Goal: Task Accomplishment & Management: Manage account settings

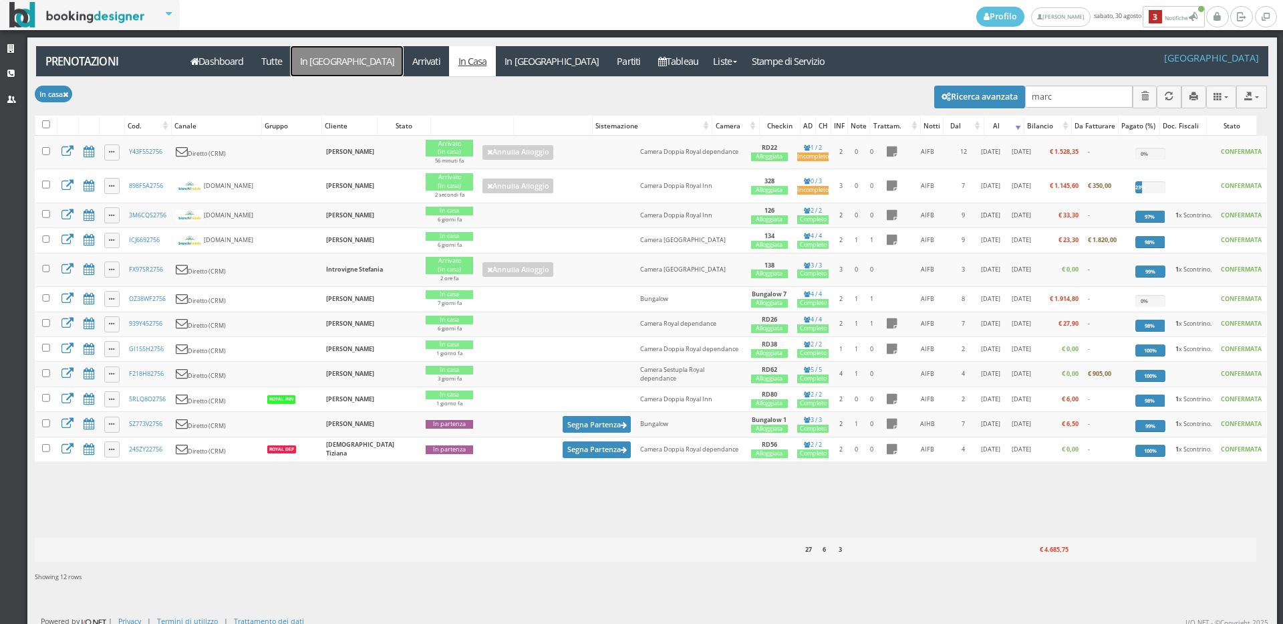
click at [317, 65] on link "In [GEOGRAPHIC_DATA]" at bounding box center [347, 61] width 112 height 30
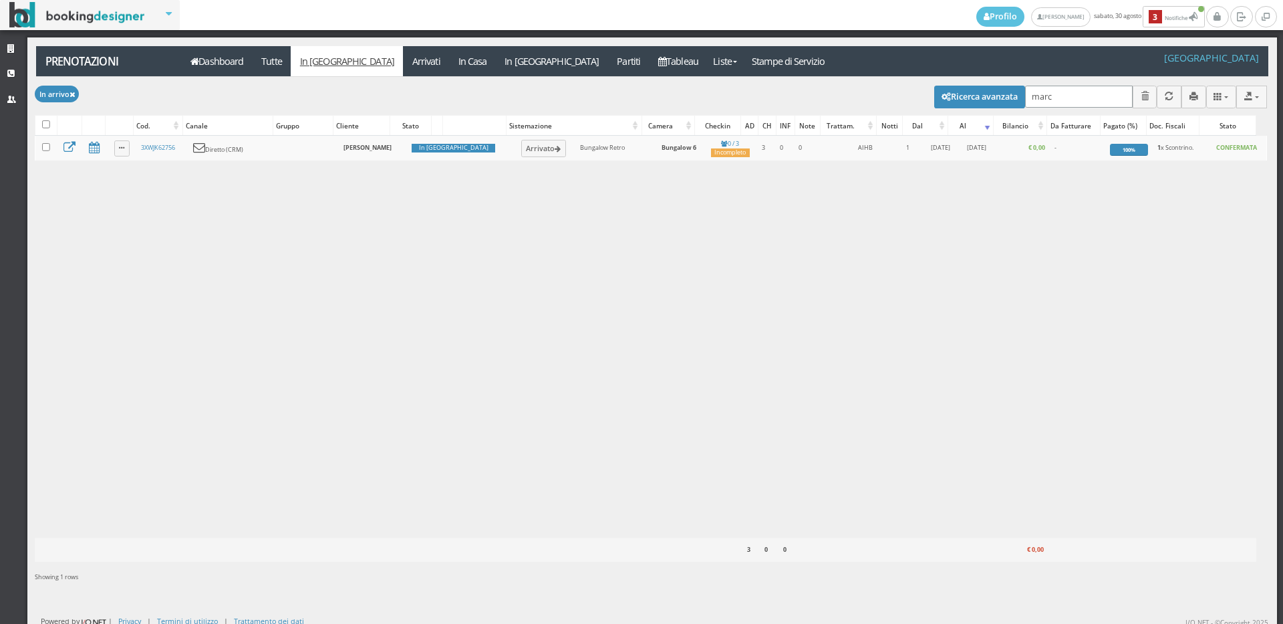
drag, startPoint x: 834, startPoint y: 168, endPoint x: 971, endPoint y: 219, distance: 145.3
click at [827, 170] on div "Modifica selezionati: Segna come "Arrivato" Segna come "Alloggiato" Segna come …" at bounding box center [651, 335] width 1233 height 516
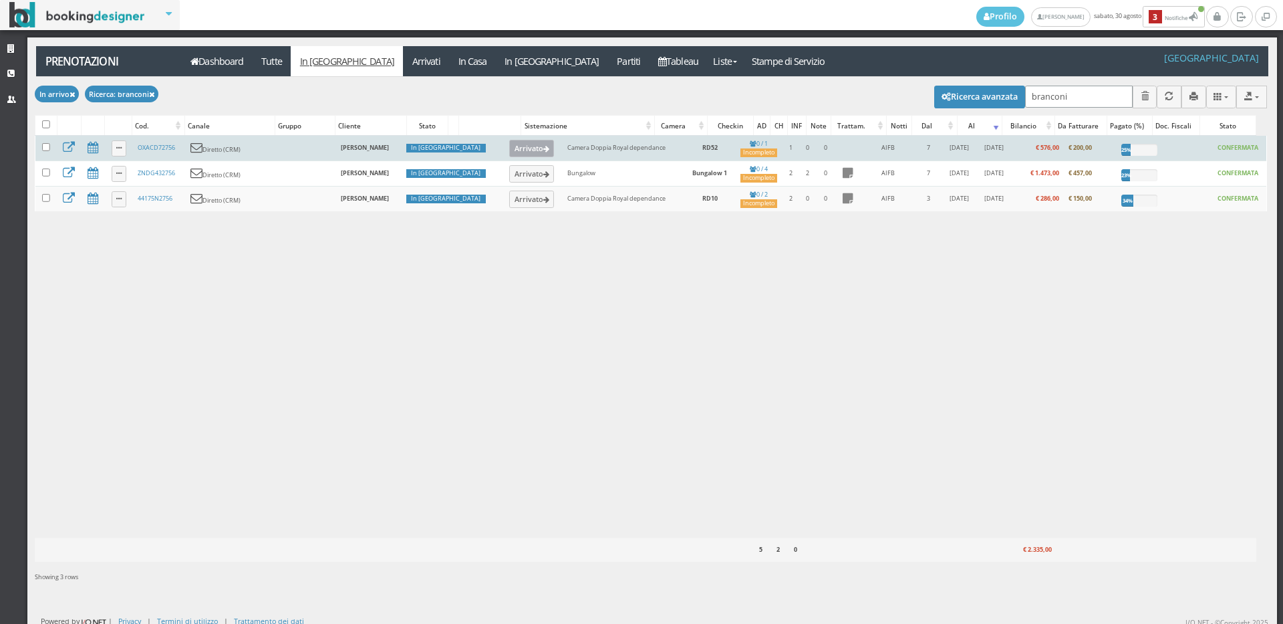
type input "branconi"
click at [509, 147] on button "Arrivato" at bounding box center [531, 148] width 45 height 17
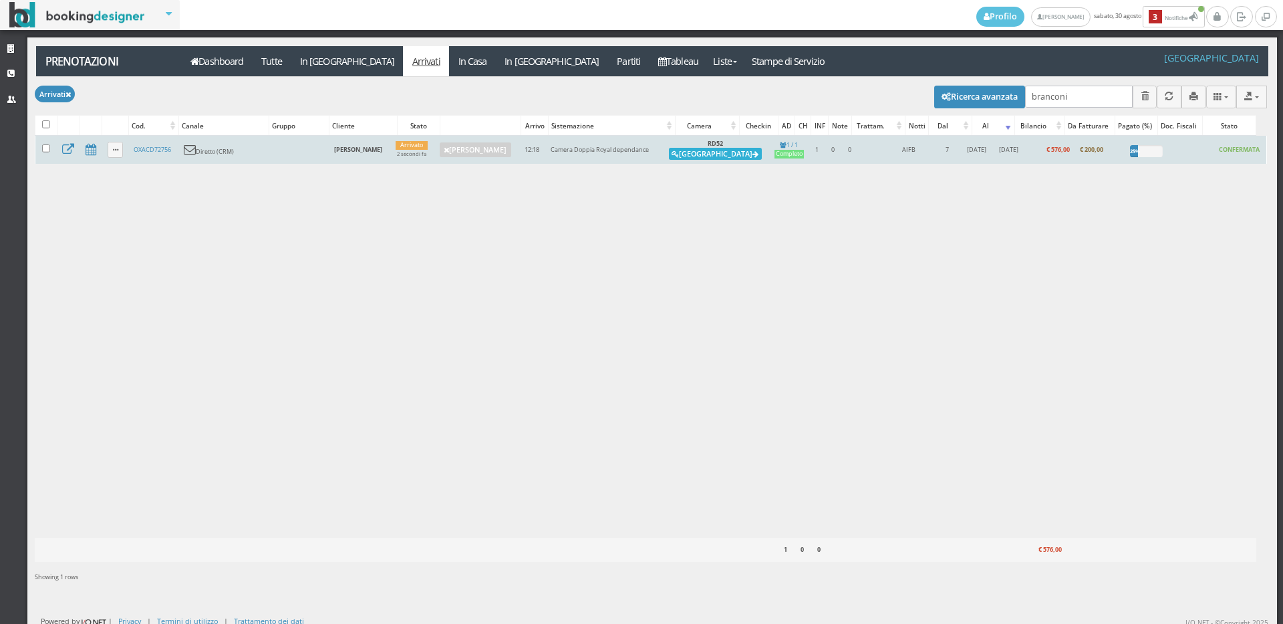
click at [705, 155] on button "Alloggia" at bounding box center [715, 154] width 93 height 12
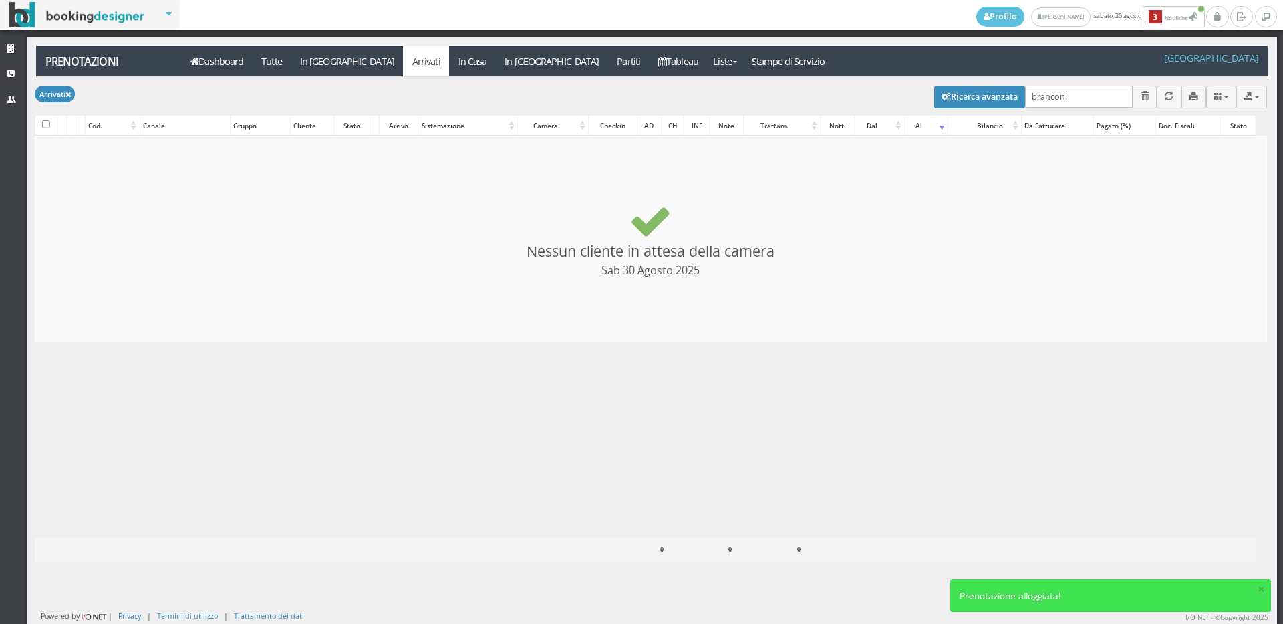
checkbox input "false"
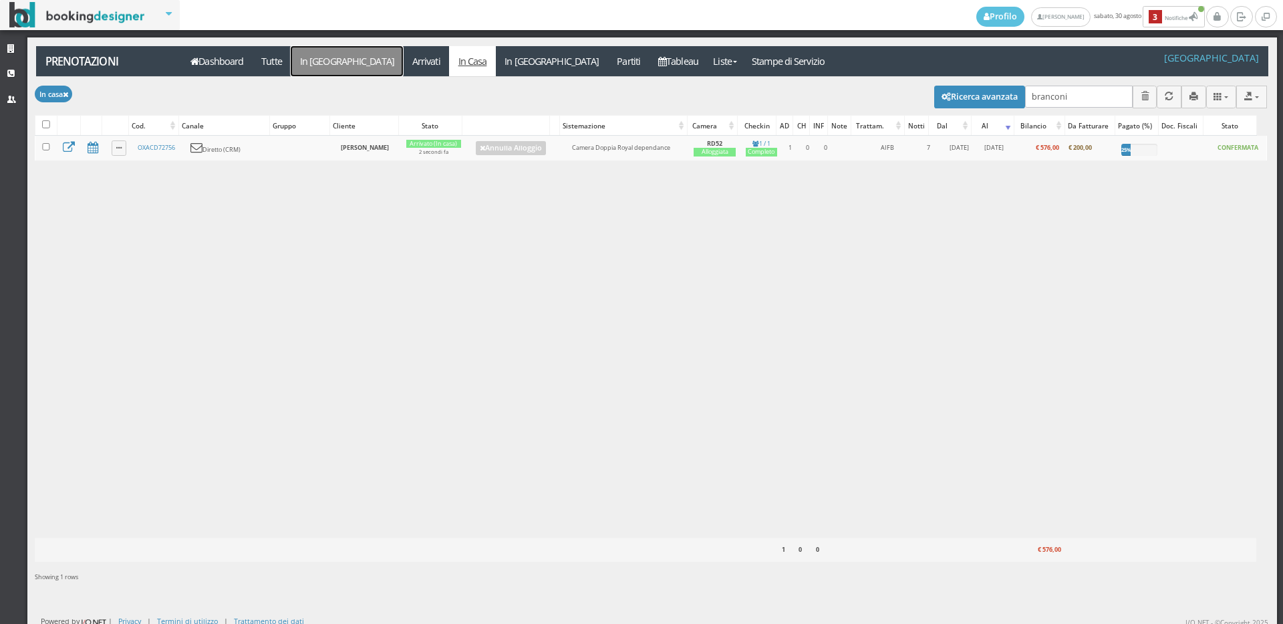
click at [307, 63] on link "In [GEOGRAPHIC_DATA]" at bounding box center [347, 61] width 112 height 30
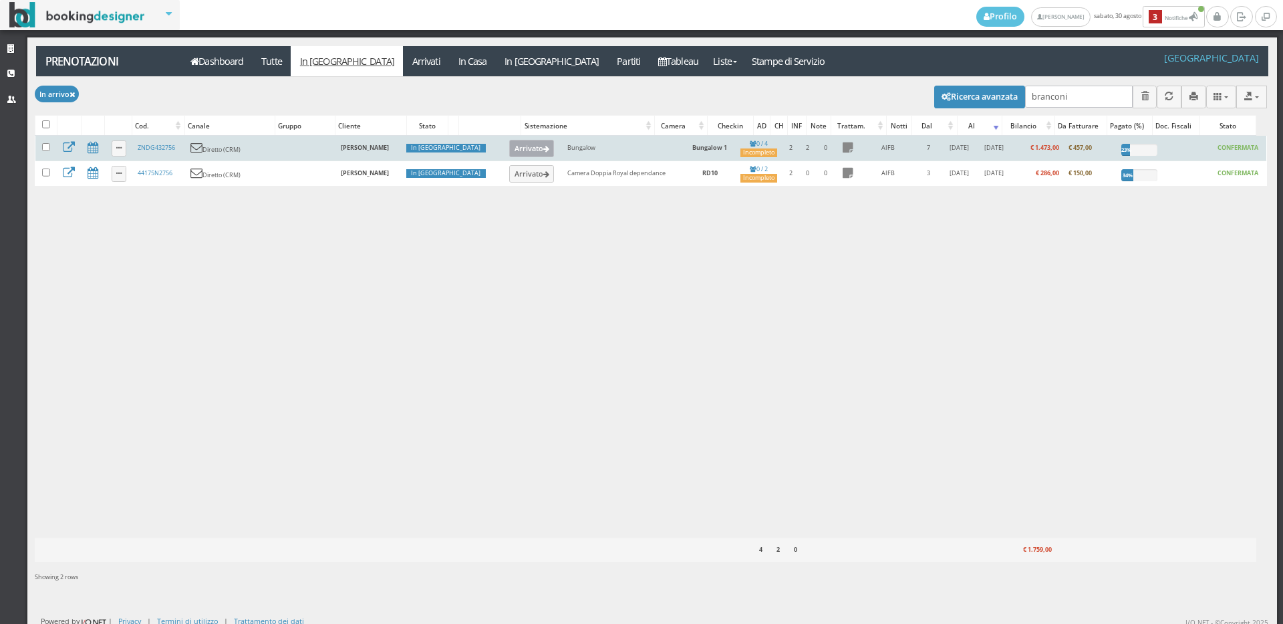
click at [509, 150] on button "Arrivato" at bounding box center [531, 148] width 45 height 17
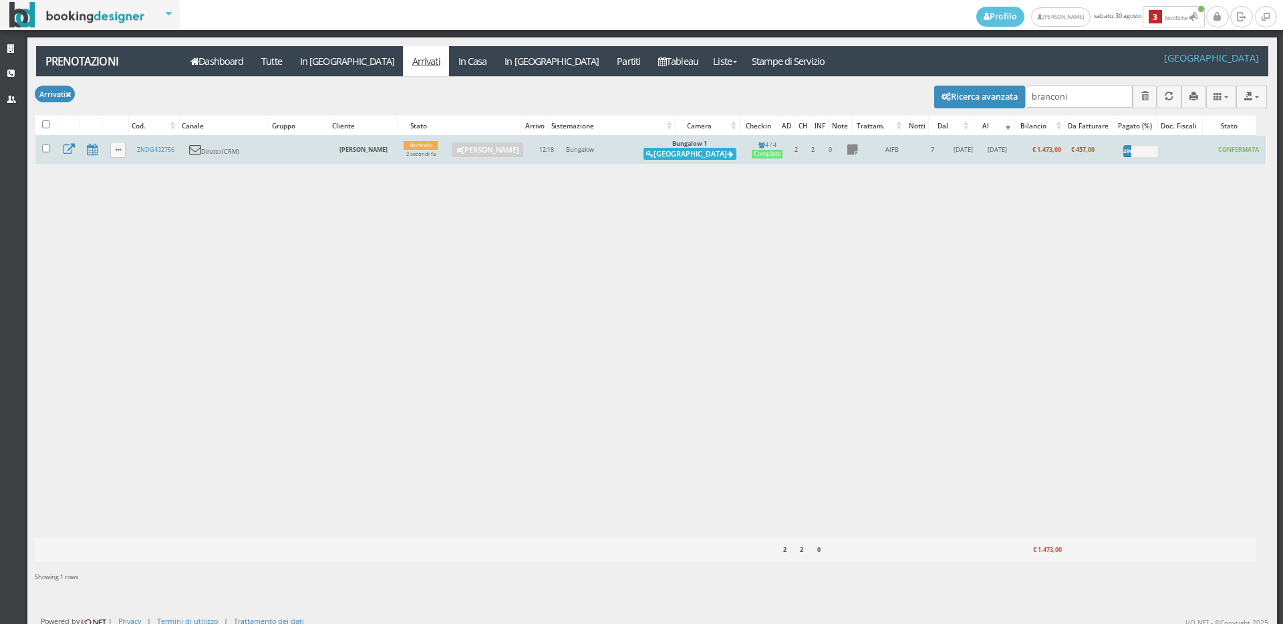
click at [711, 152] on button "Alloggia" at bounding box center [690, 154] width 93 height 12
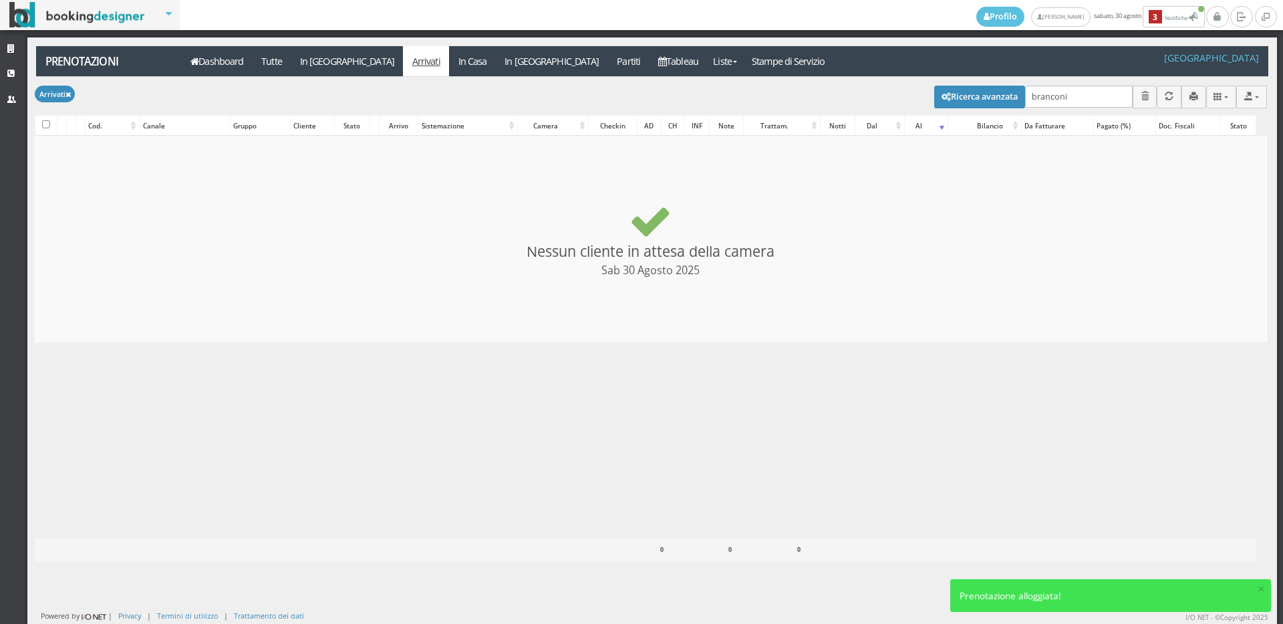
checkbox input "false"
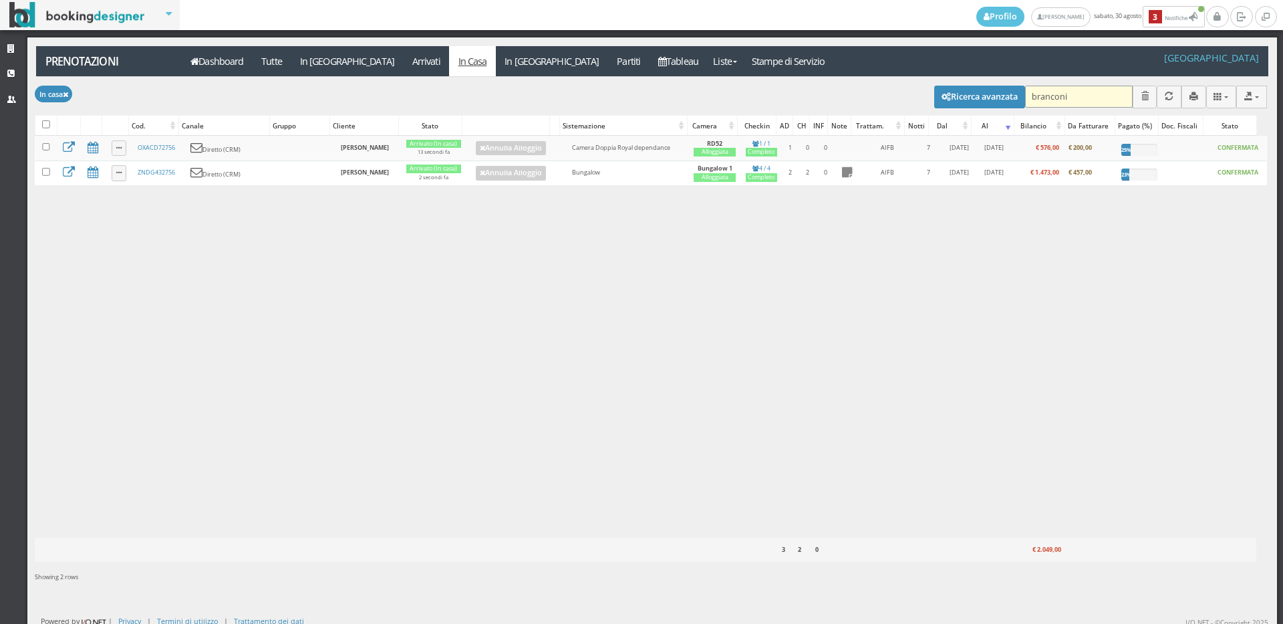
click at [1081, 100] on input "branconi" at bounding box center [1079, 97] width 108 height 22
type input "b"
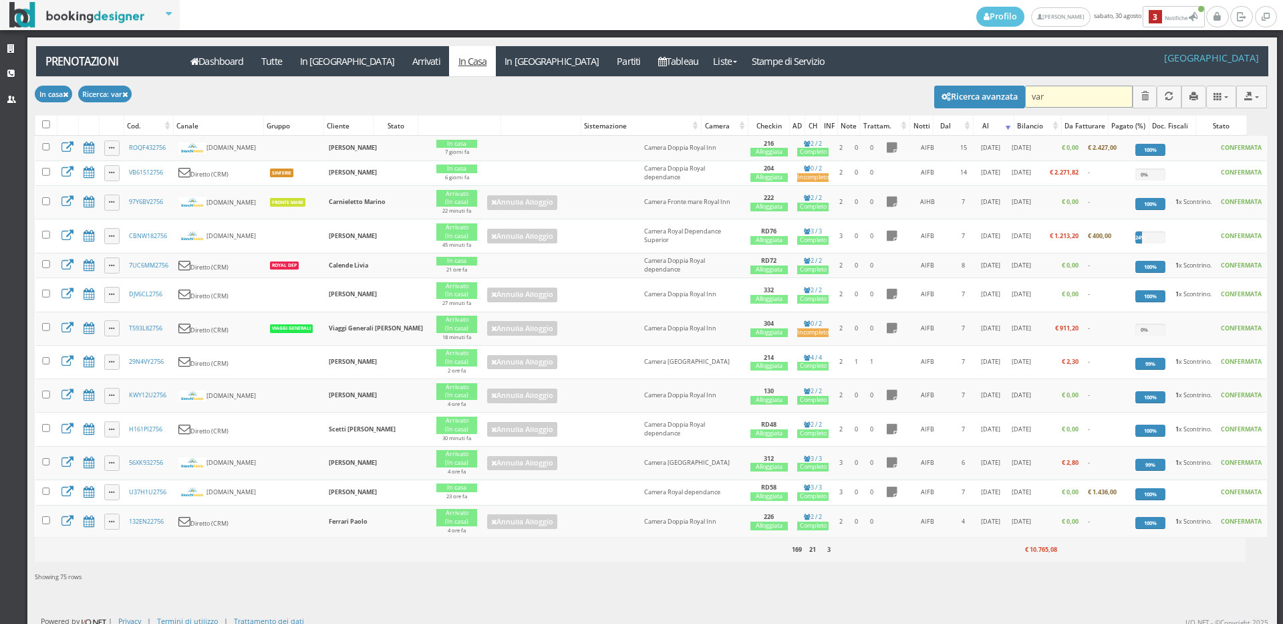
type input "varo"
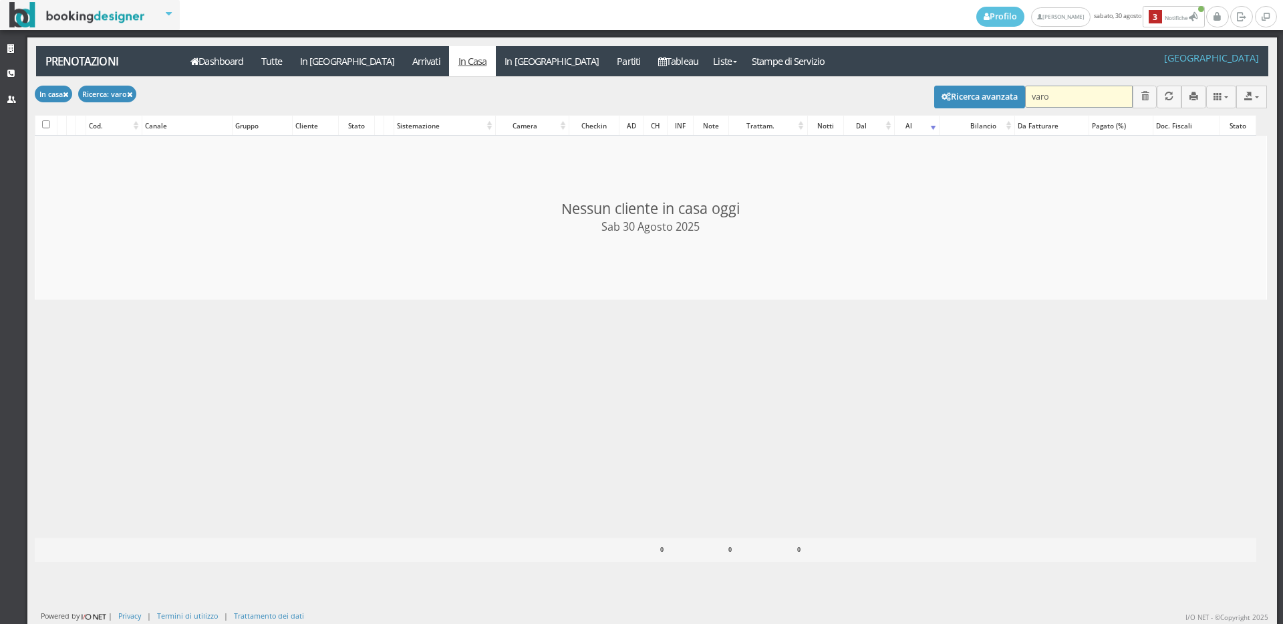
checkbox input "false"
type input "varo"
click at [322, 63] on link "In [GEOGRAPHIC_DATA]" at bounding box center [347, 61] width 112 height 30
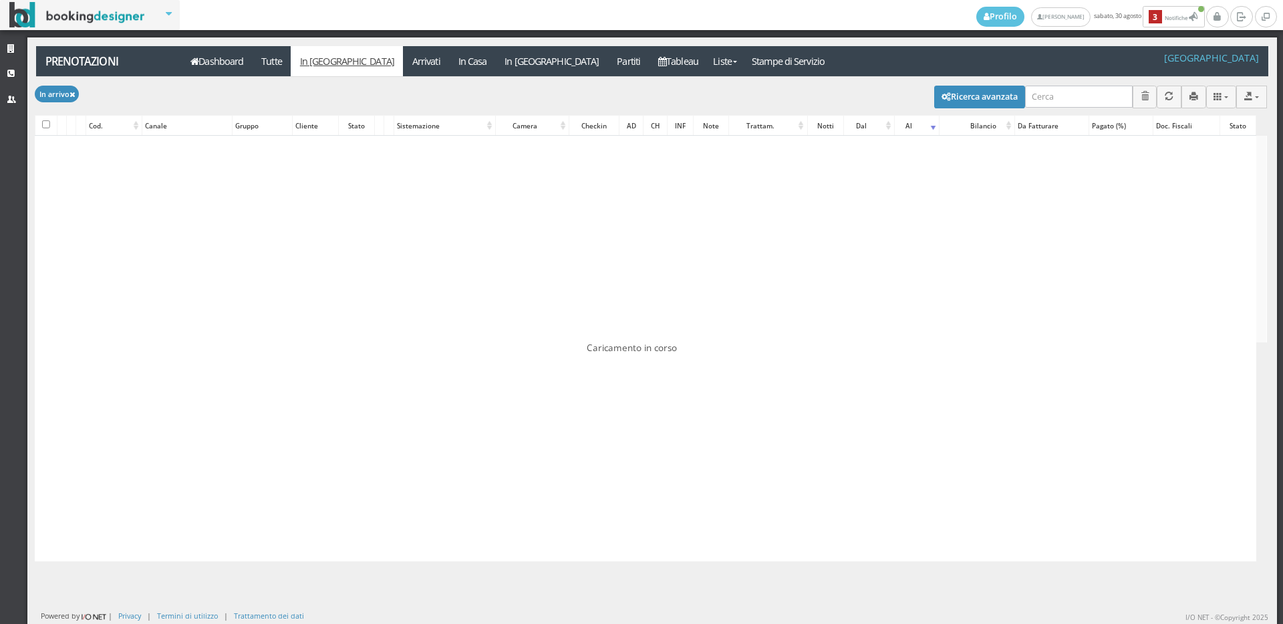
checkbox input "false"
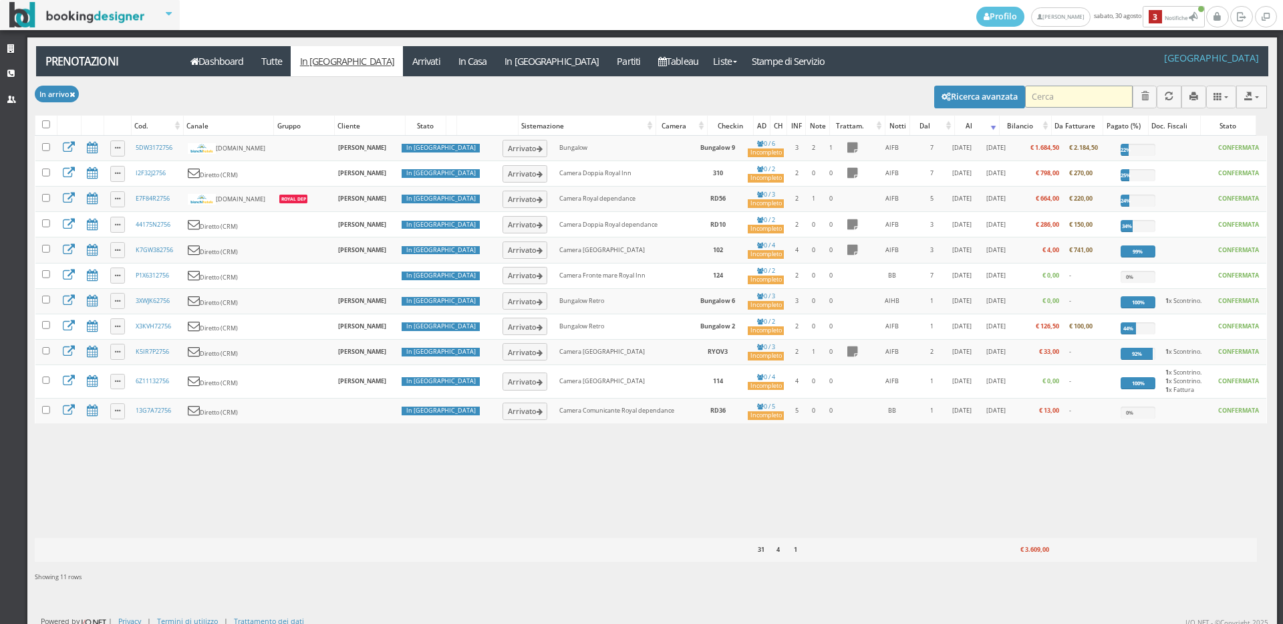
click at [1043, 87] on input "search" at bounding box center [1079, 97] width 108 height 22
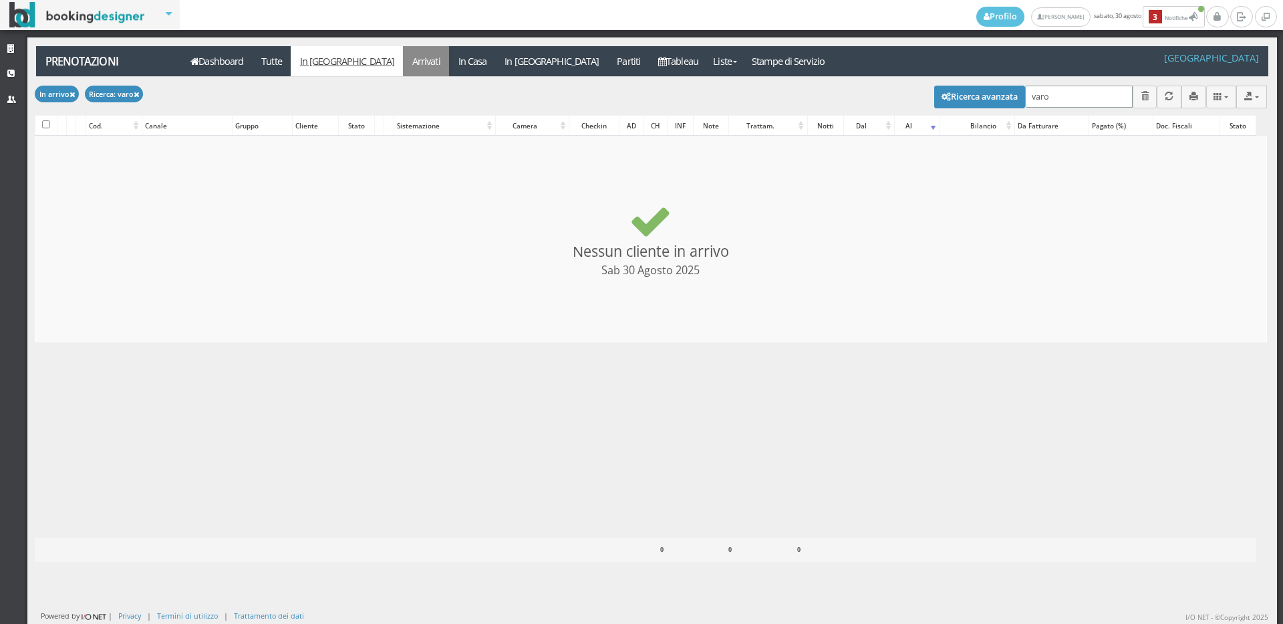
type input "varo"
click at [403, 64] on link "Arrivati" at bounding box center [426, 61] width 46 height 30
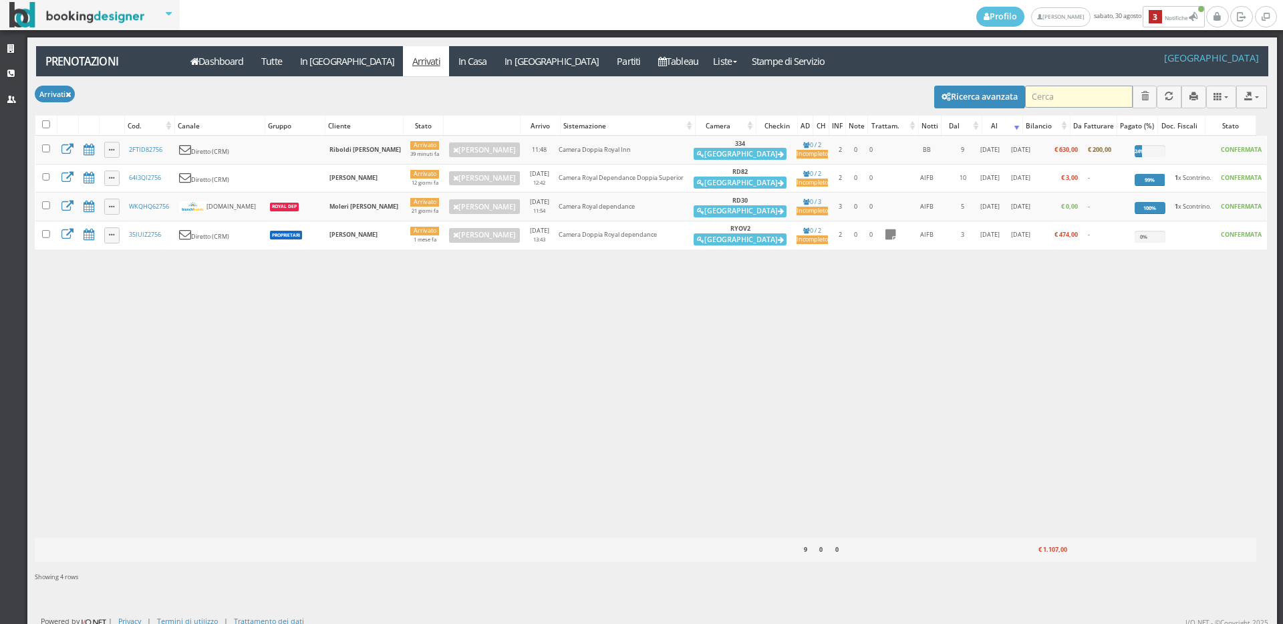
click at [1029, 95] on input "search" at bounding box center [1079, 97] width 108 height 22
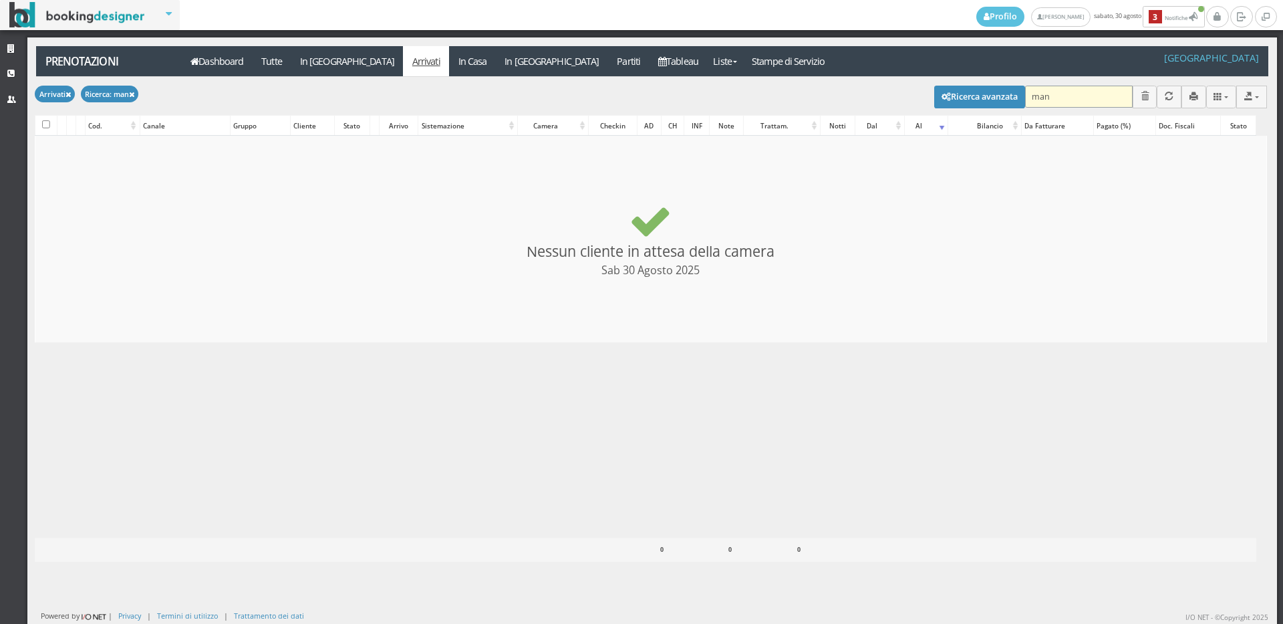
type input "manz"
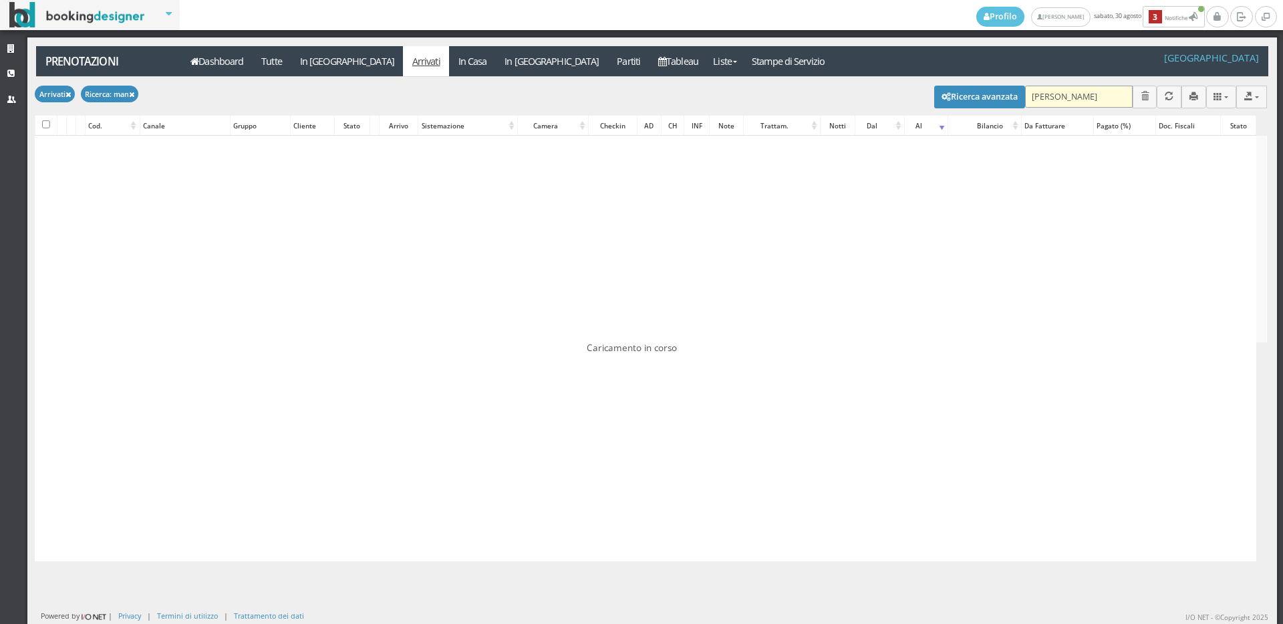
checkbox input "false"
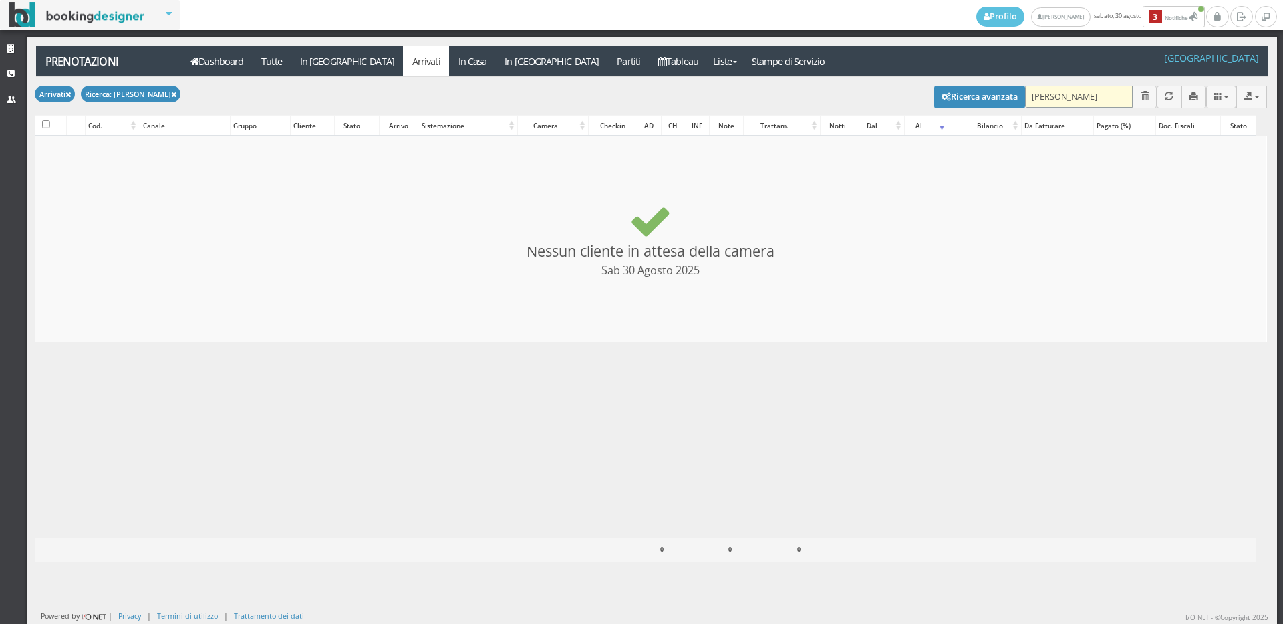
type input "manzi"
checkbox input "false"
type input "manzi"
click at [316, 60] on link "In [GEOGRAPHIC_DATA]" at bounding box center [347, 61] width 112 height 30
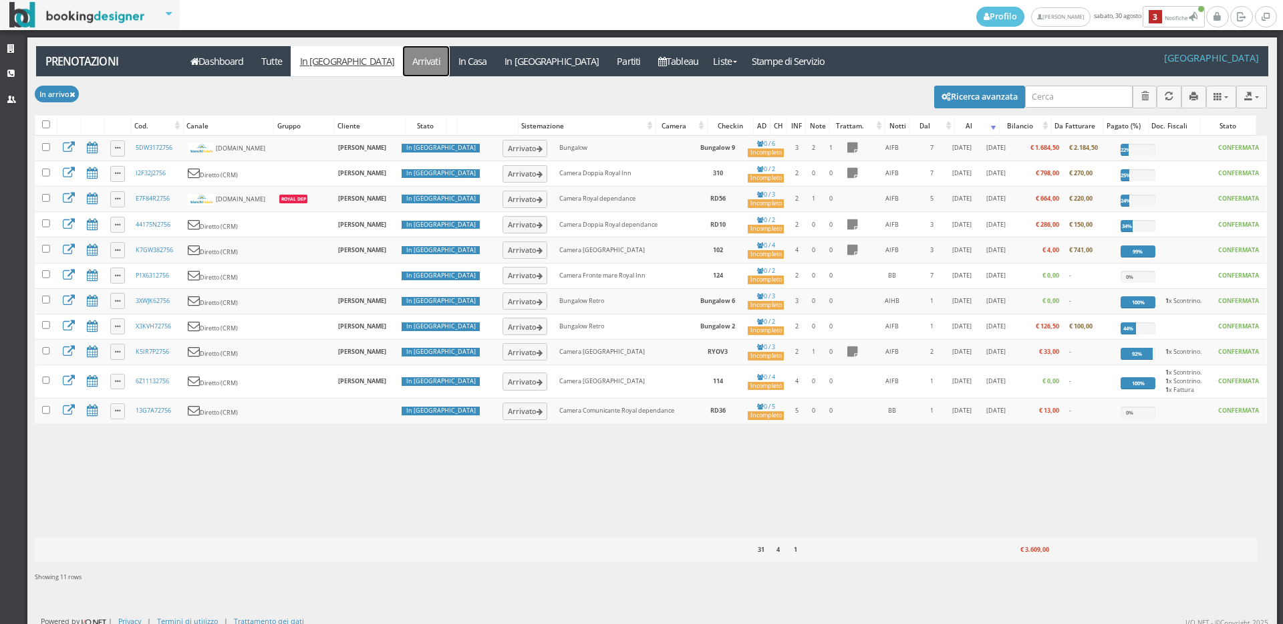
click at [403, 66] on link "Arrivati" at bounding box center [426, 61] width 46 height 30
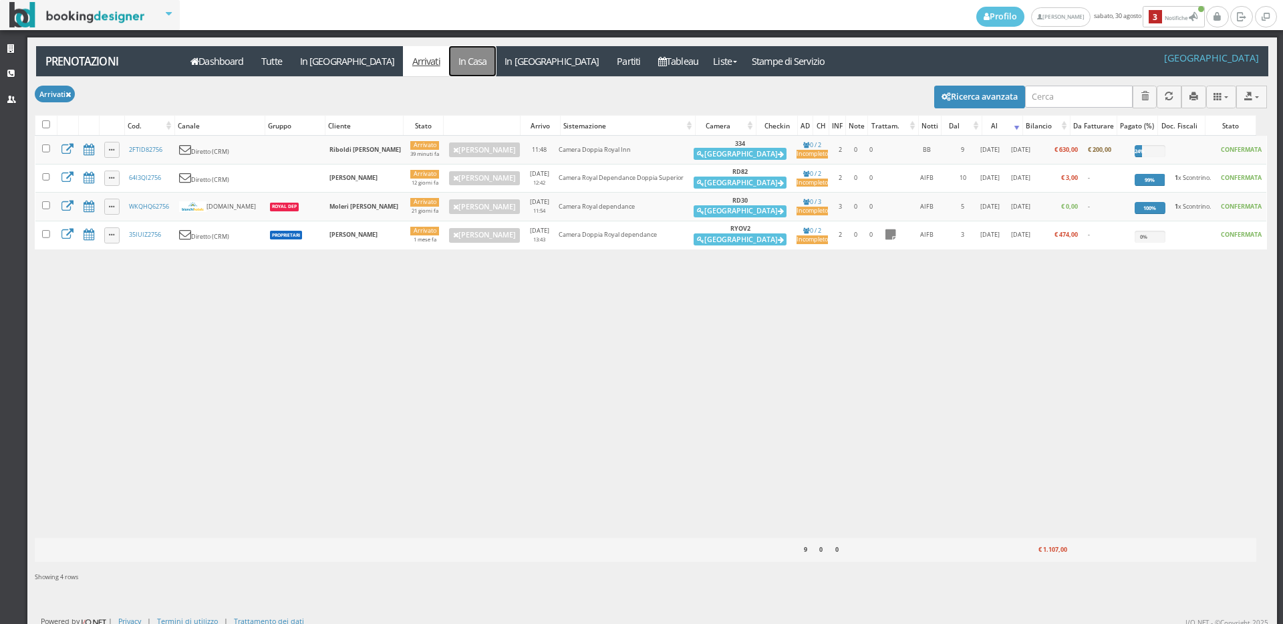
click at [449, 54] on link "In Casa" at bounding box center [472, 61] width 47 height 30
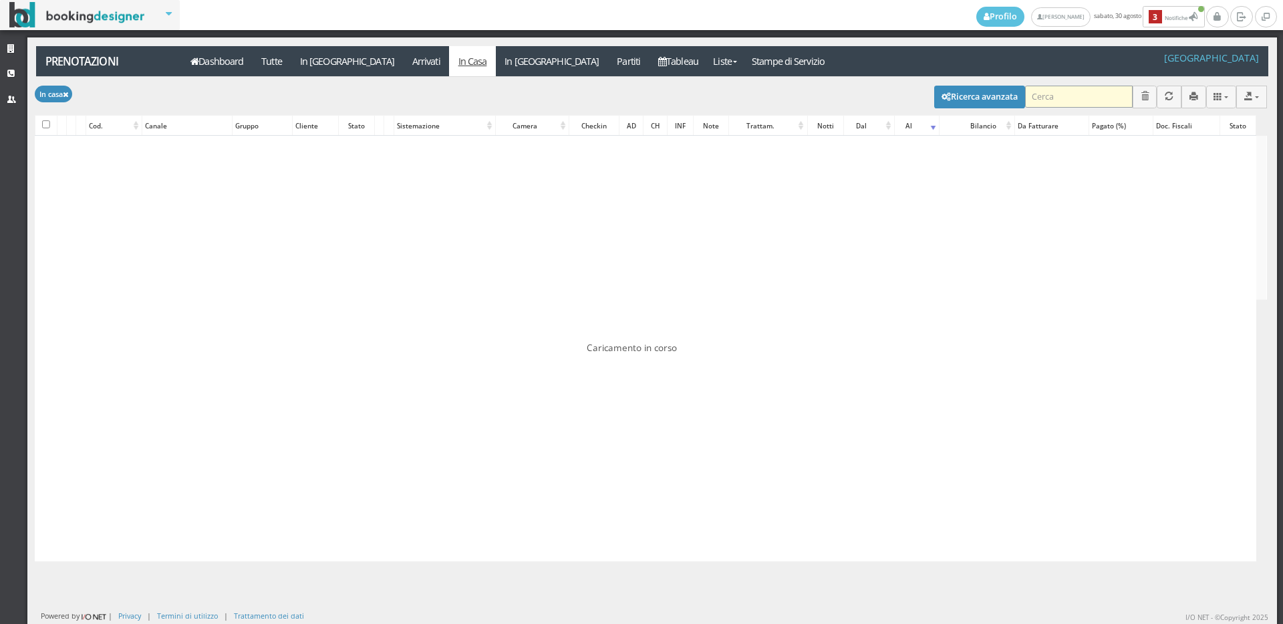
click at [1077, 98] on input "search" at bounding box center [1079, 97] width 108 height 22
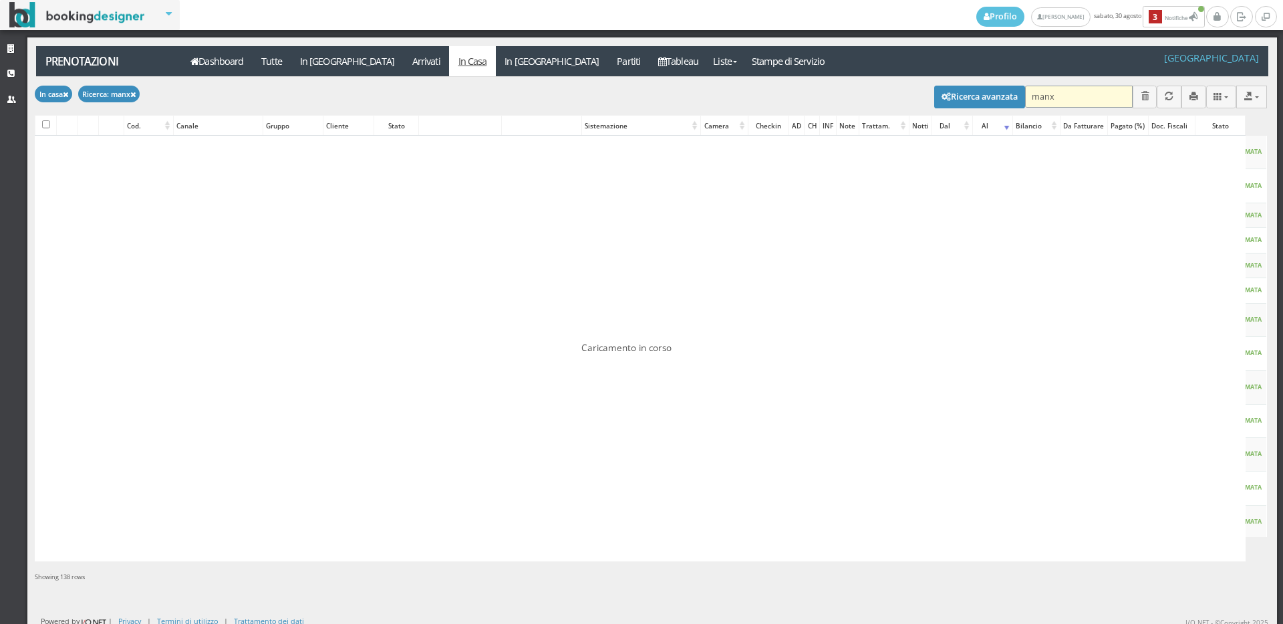
type input "manxz"
checkbox input "false"
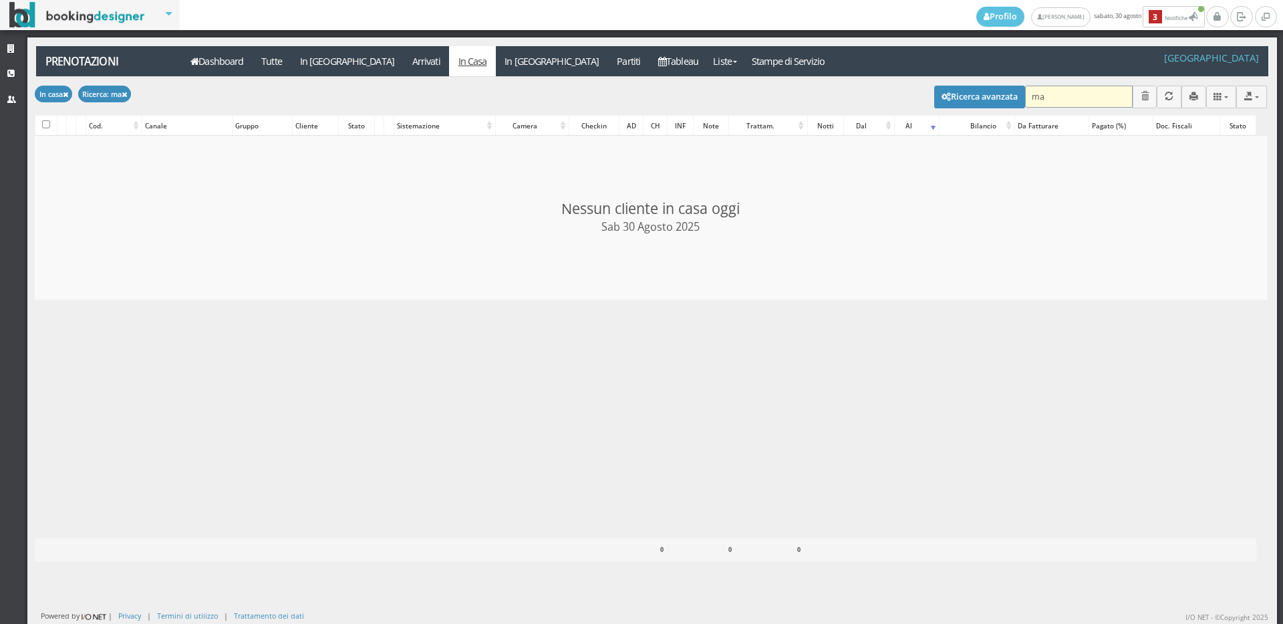
type input "m"
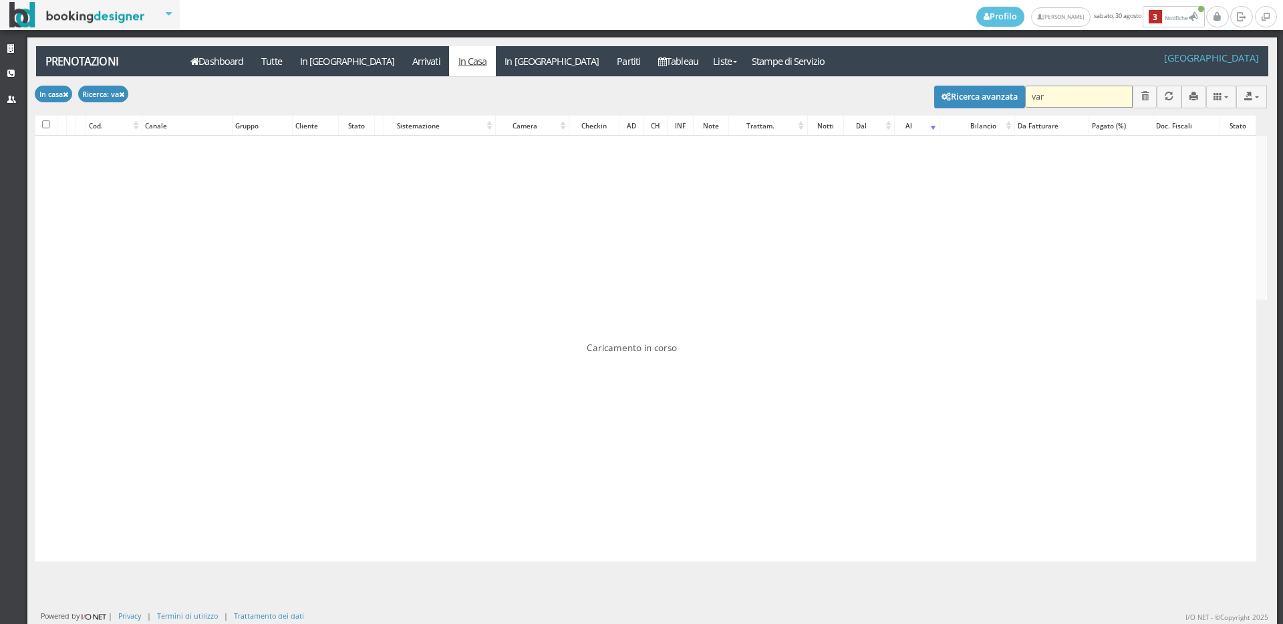
type input "varo"
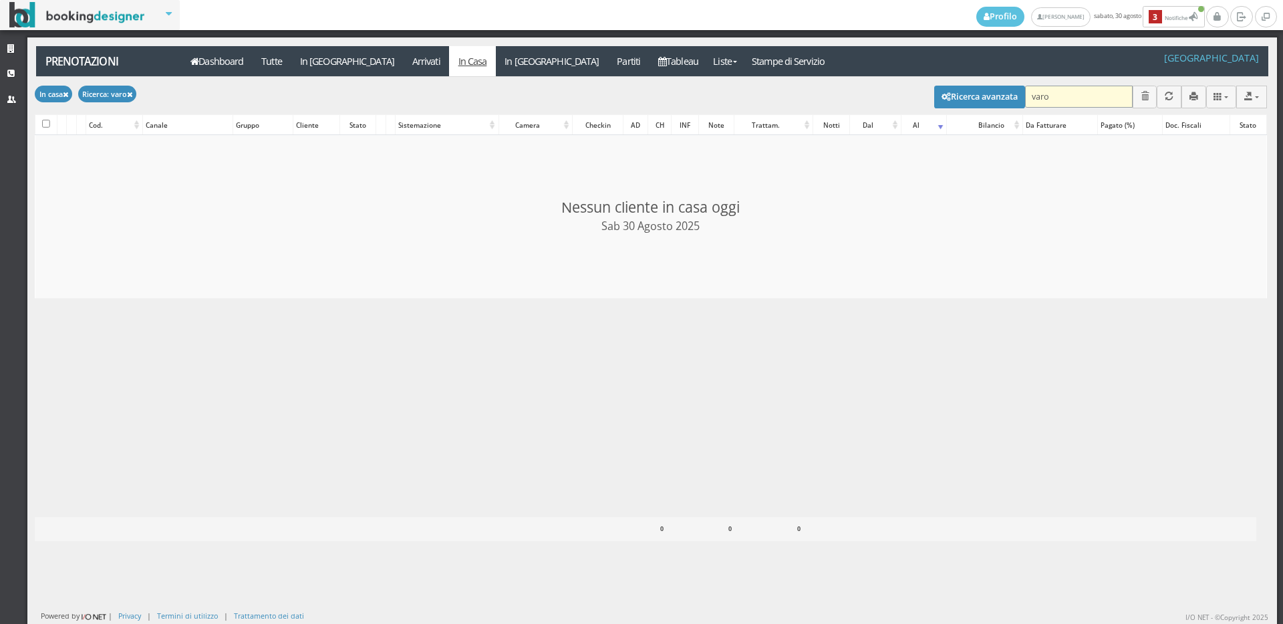
checkbox input "false"
type input "varo"
click at [403, 61] on link "Arrivati" at bounding box center [426, 61] width 46 height 30
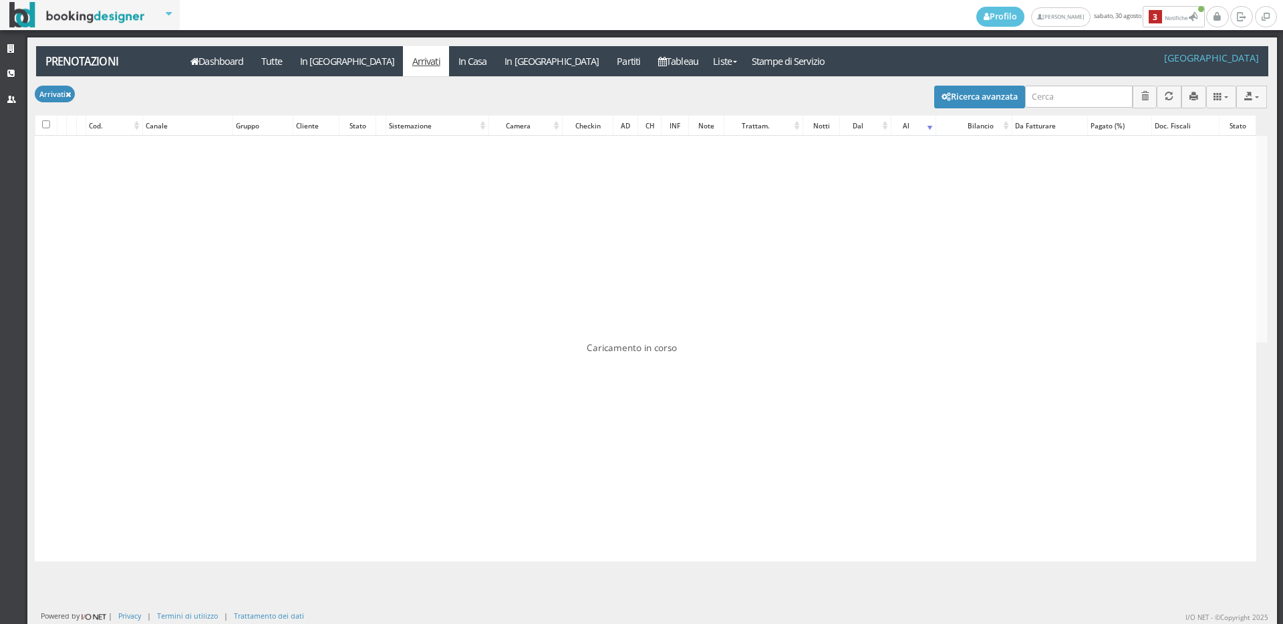
checkbox input "false"
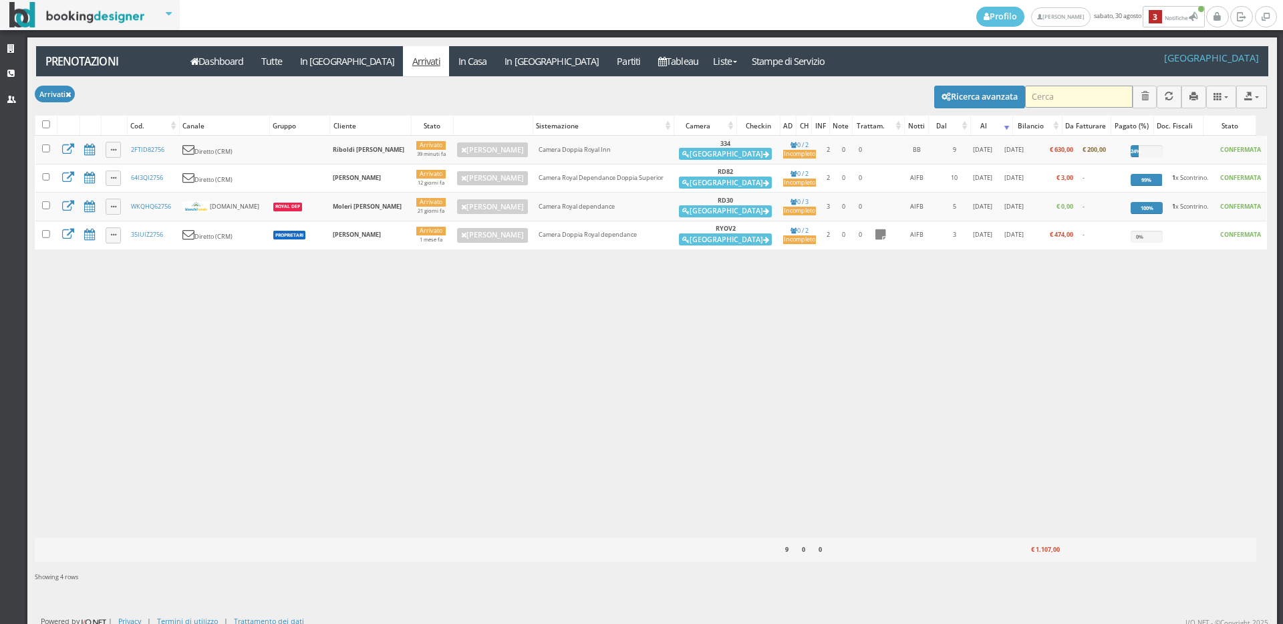
drag, startPoint x: 1076, startPoint y: 102, endPoint x: 1066, endPoint y: 97, distance: 11.4
click at [1073, 100] on input "search" at bounding box center [1079, 97] width 108 height 22
type input "viagg"
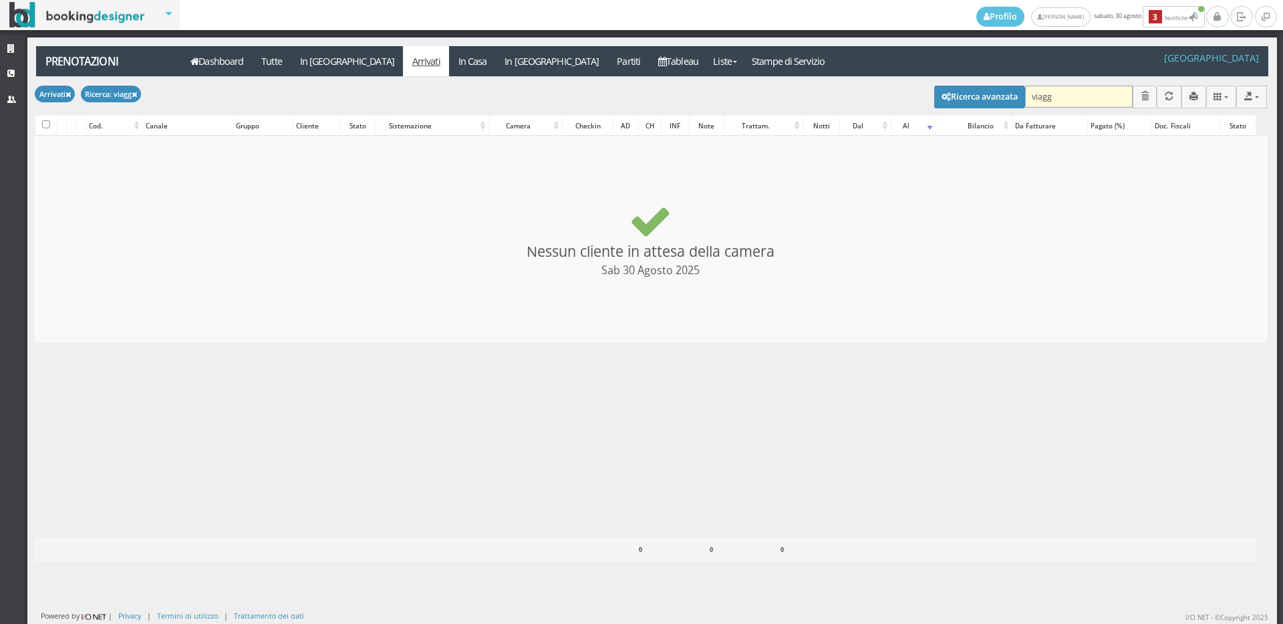
checkbox input "false"
type input "viagg"
click at [449, 60] on link "In Casa" at bounding box center [472, 61] width 47 height 30
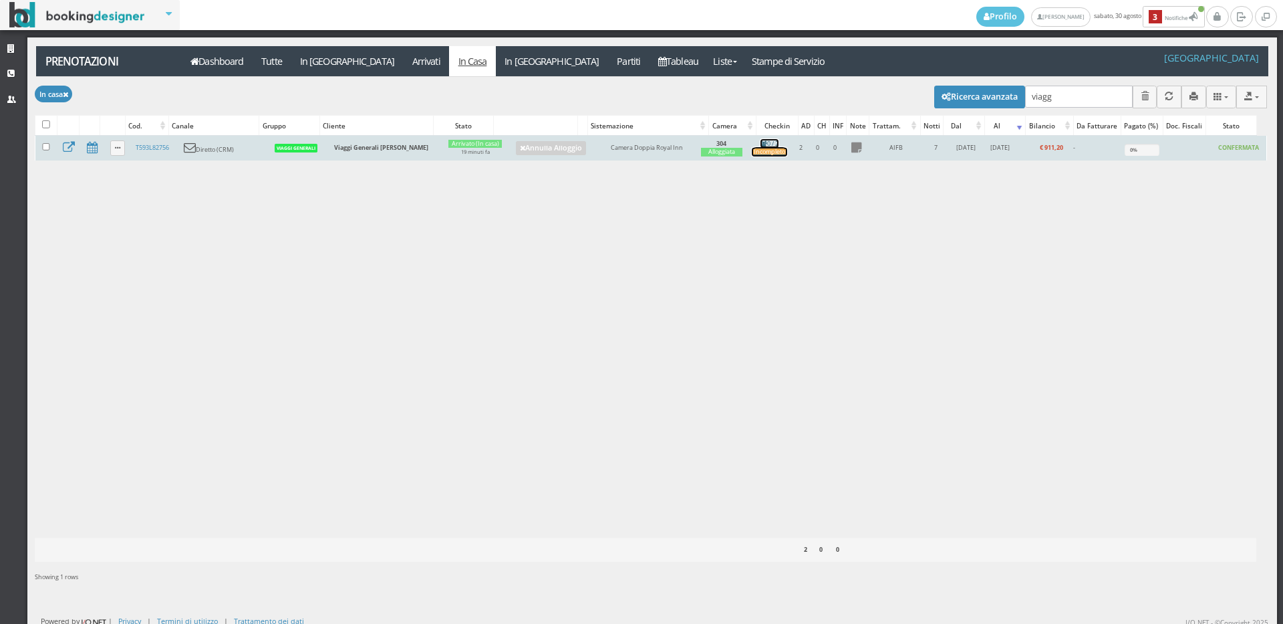
click at [785, 156] on div "Incompleto" at bounding box center [769, 152] width 35 height 9
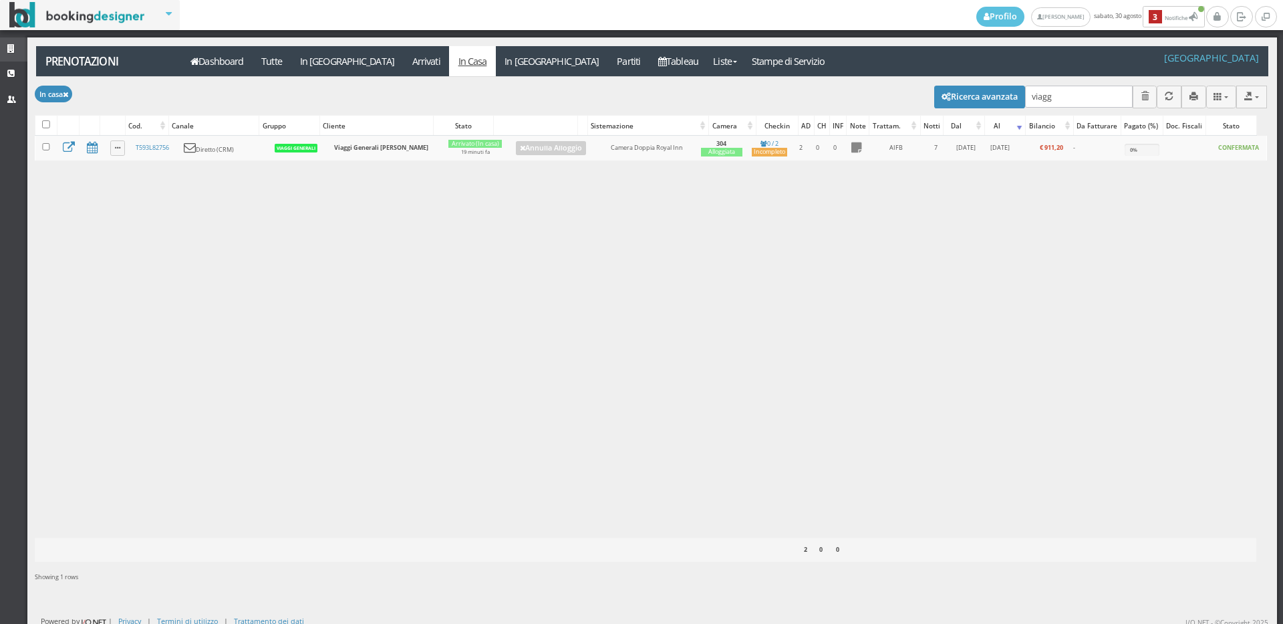
click at [0, 46] on link "Strutture" at bounding box center [13, 49] width 27 height 24
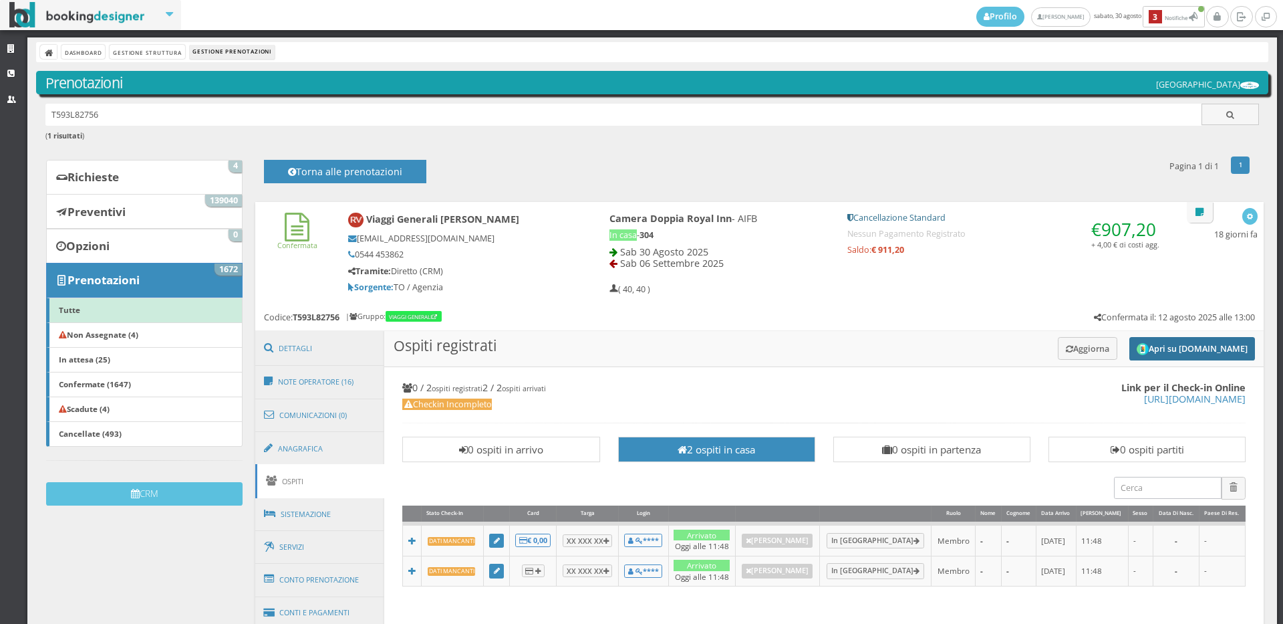
click at [1186, 353] on button "Apri su [DOMAIN_NAME]" at bounding box center [1193, 348] width 126 height 23
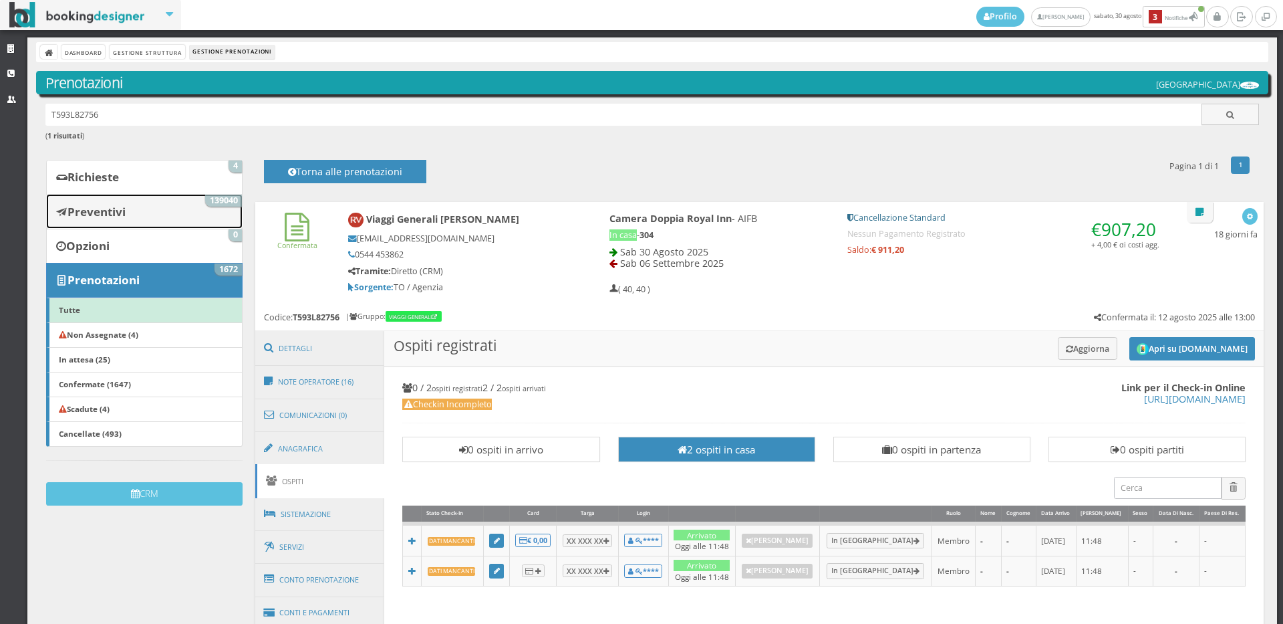
click at [171, 227] on link "Preventivi 139040" at bounding box center [144, 211] width 197 height 35
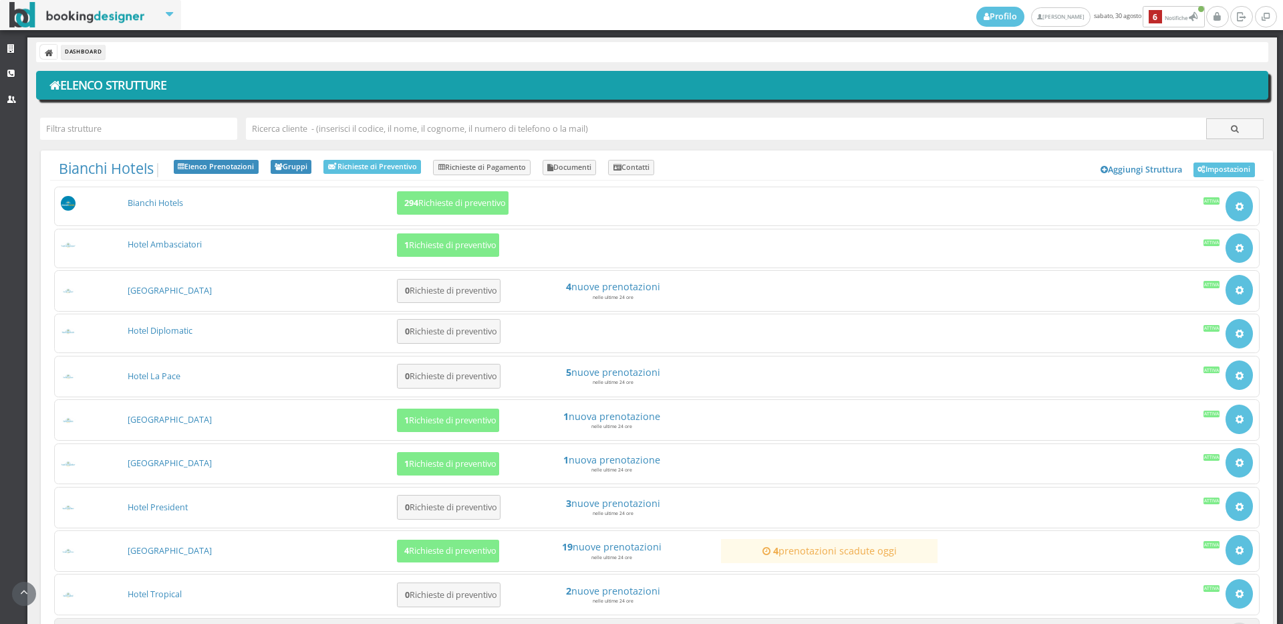
scroll to position [124, 0]
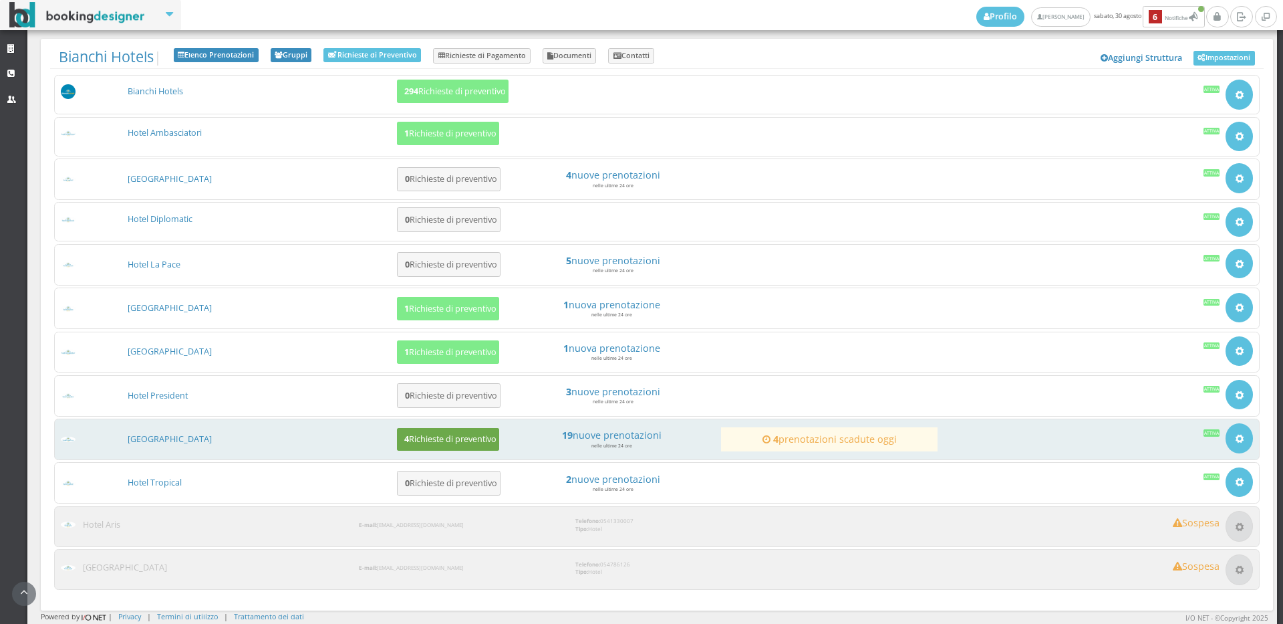
click at [424, 421] on div "Hotel Royal Inn 4 Richieste di preventivo 19 nuove prenotazioni nelle ultime 24…" at bounding box center [657, 438] width 1206 height 41
click at [424, 432] on button "4 Richieste di preventivo" at bounding box center [448, 439] width 102 height 23
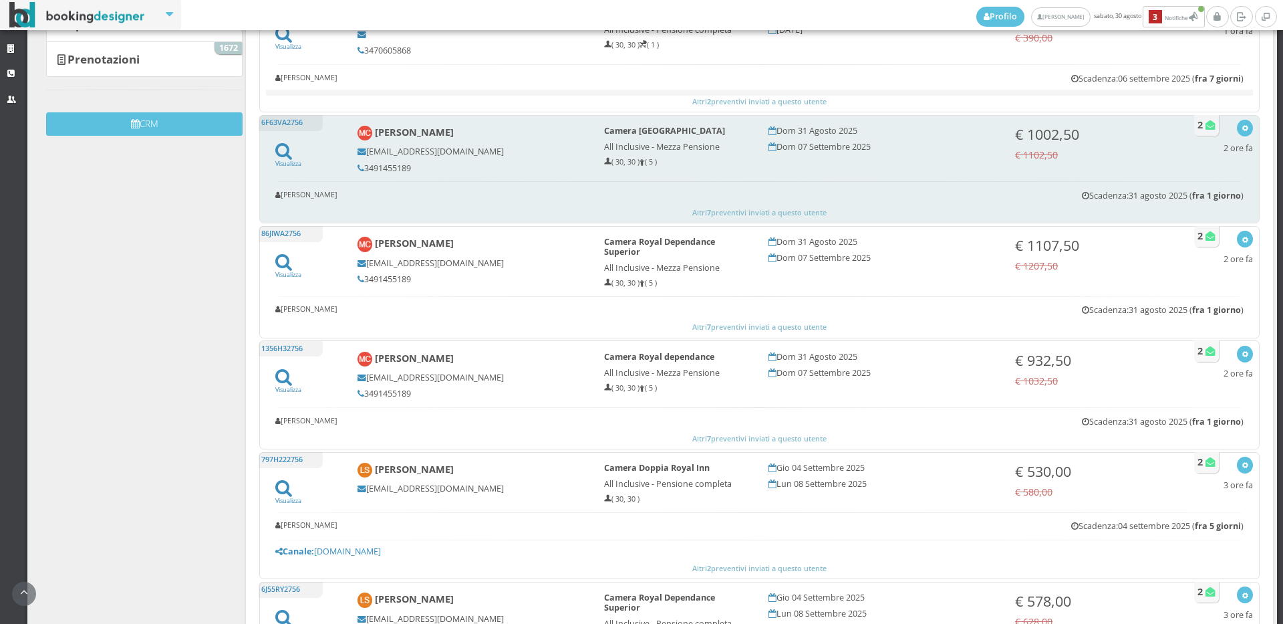
scroll to position [74, 0]
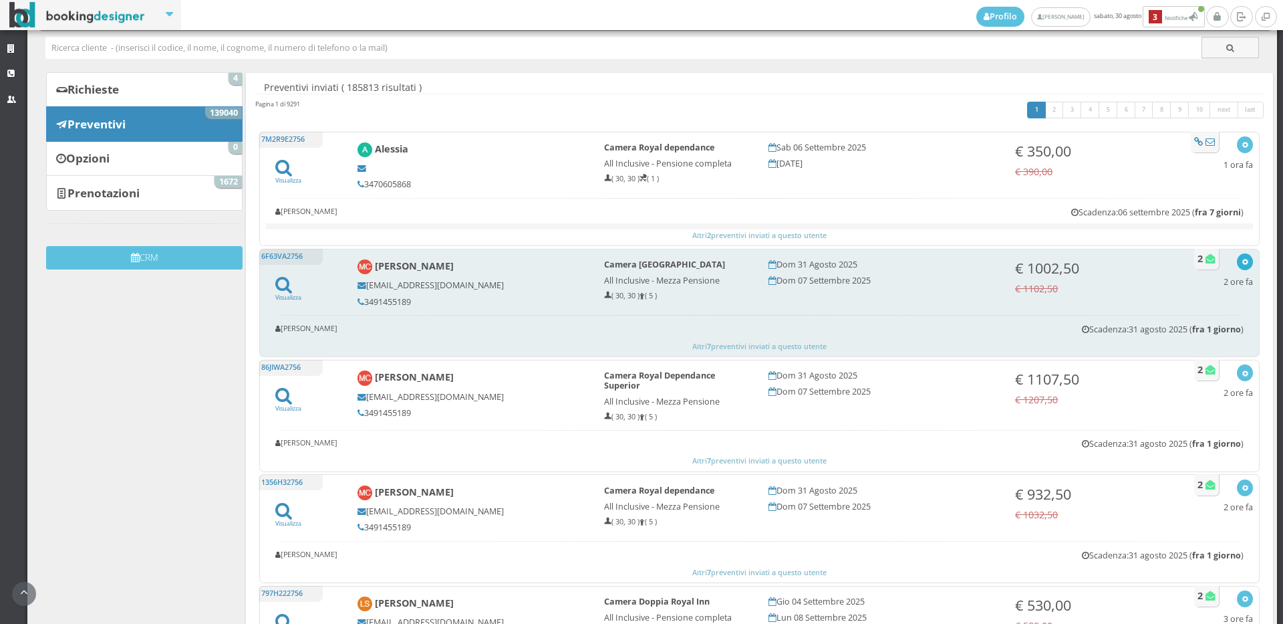
click at [1237, 263] on button "button" at bounding box center [1244, 261] width 15 height 17
click at [1190, 354] on link "Invia email" at bounding box center [1201, 353] width 104 height 15
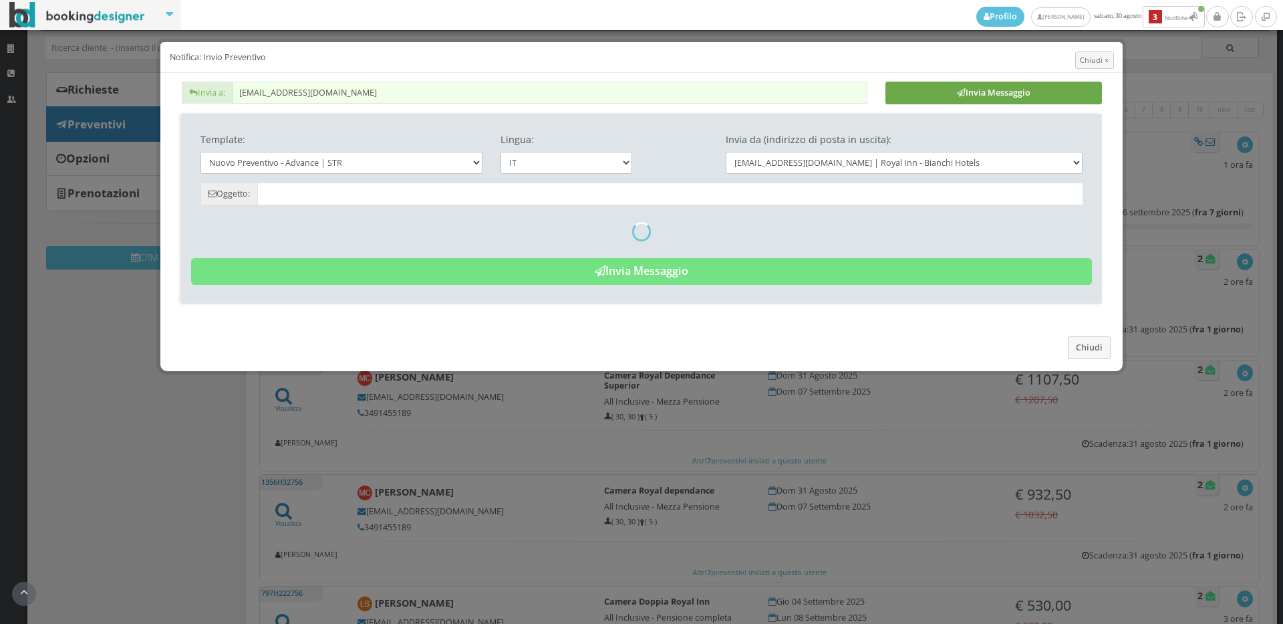
type input "Nuovo Preventivo - Marcella Cesari dal 31/08/2025 al 07/09/2025"
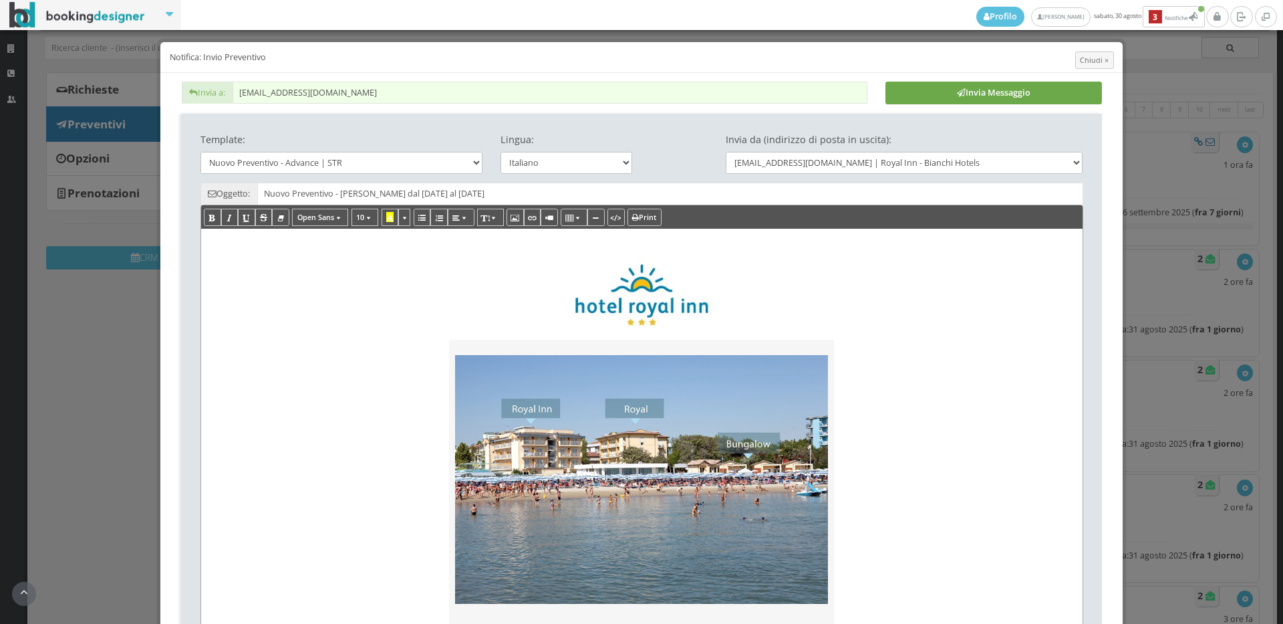
click at [1043, 92] on button "Invia Messaggio" at bounding box center [994, 93] width 217 height 23
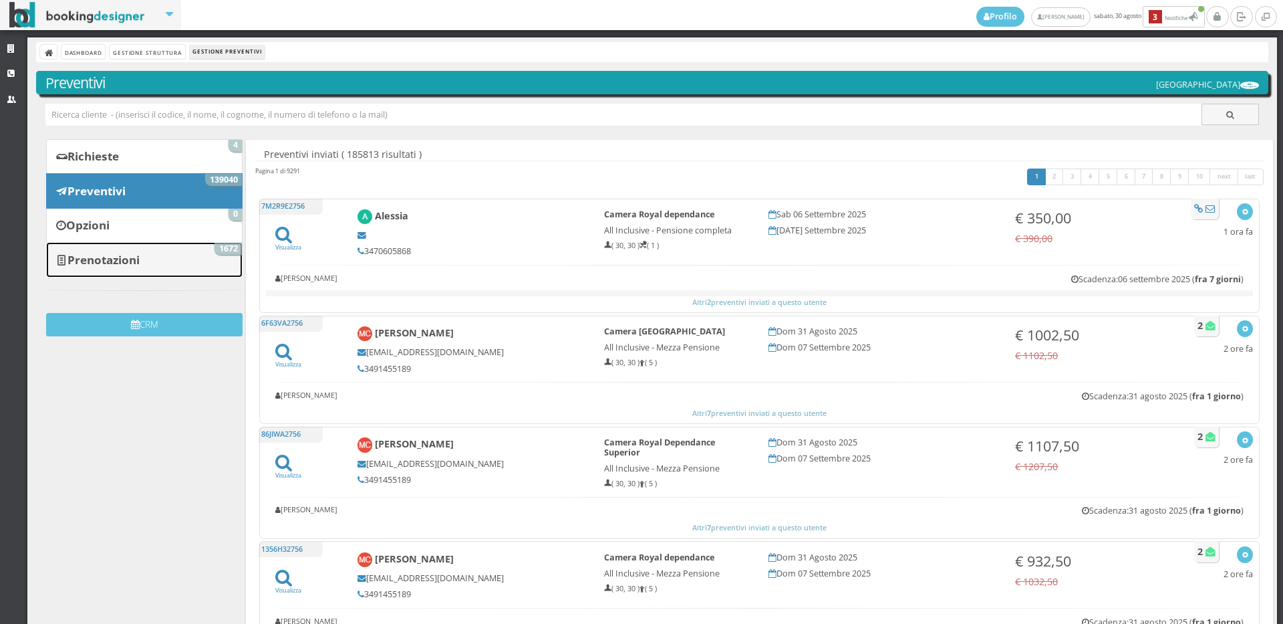
click at [126, 263] on b "Prenotazioni" at bounding box center [104, 259] width 72 height 15
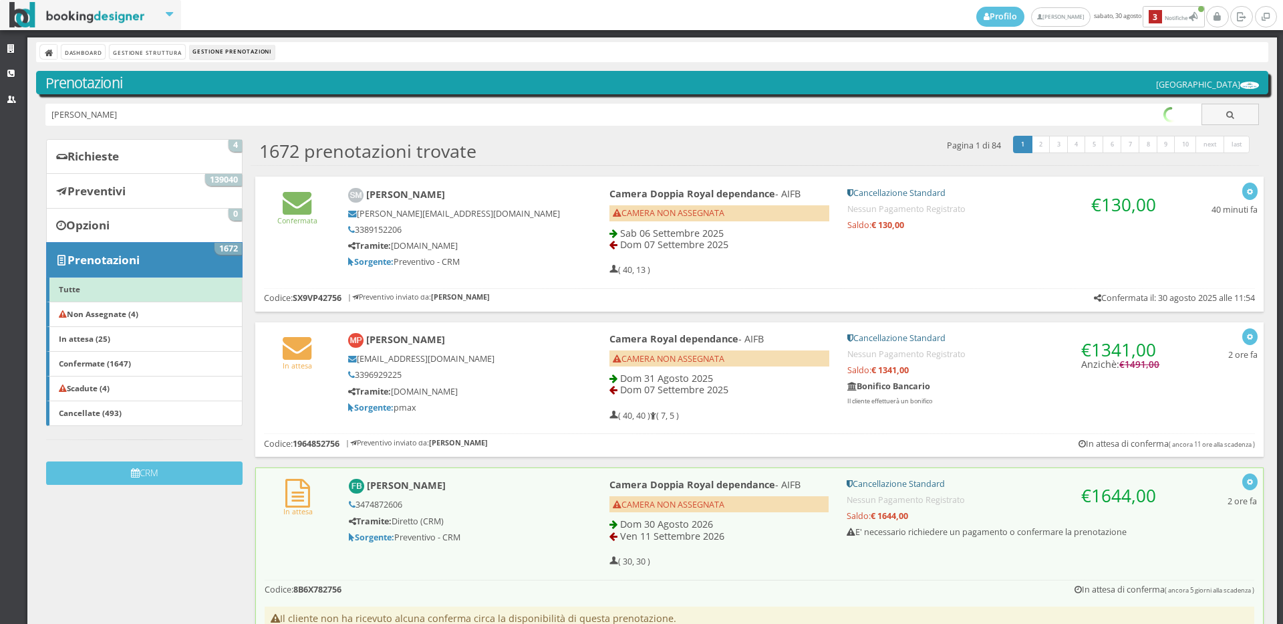
type input "[PERSON_NAME]"
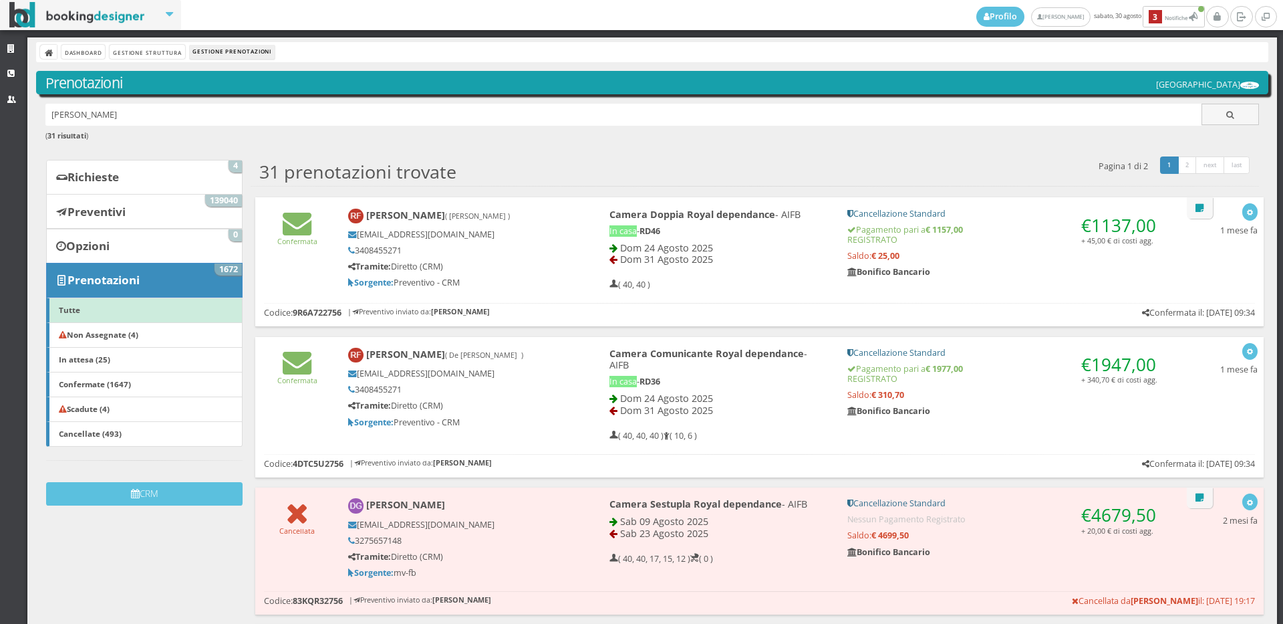
click at [314, 374] on h6 "Confermata" at bounding box center [297, 366] width 66 height 37
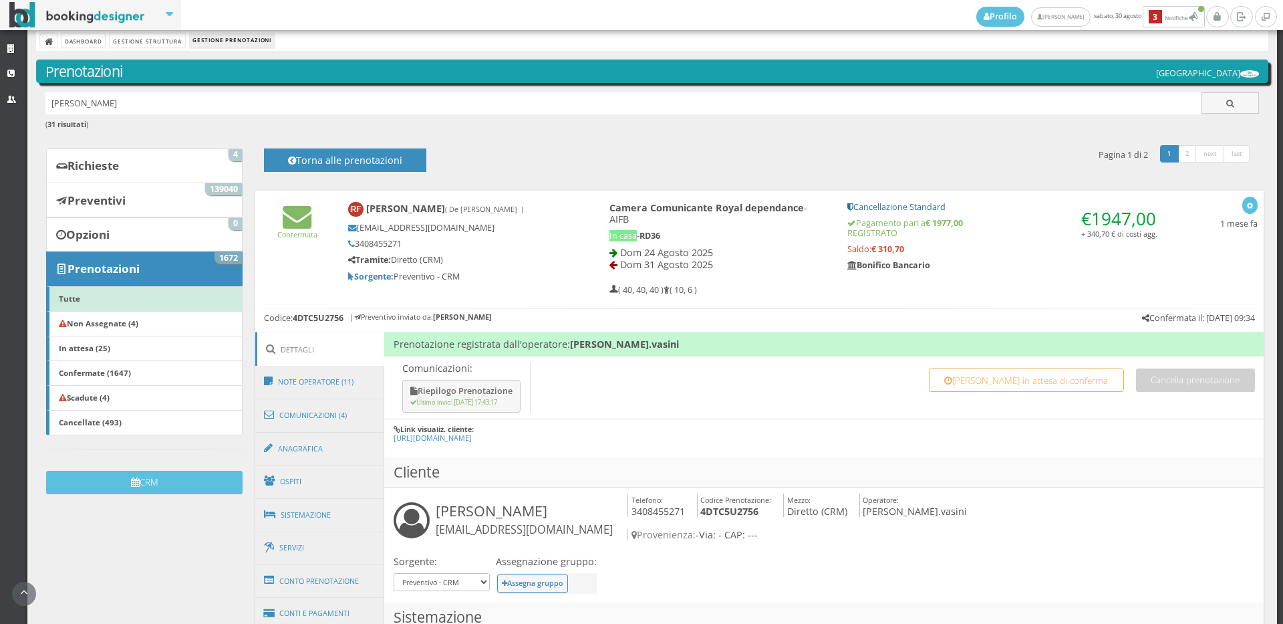
scroll to position [309, 0]
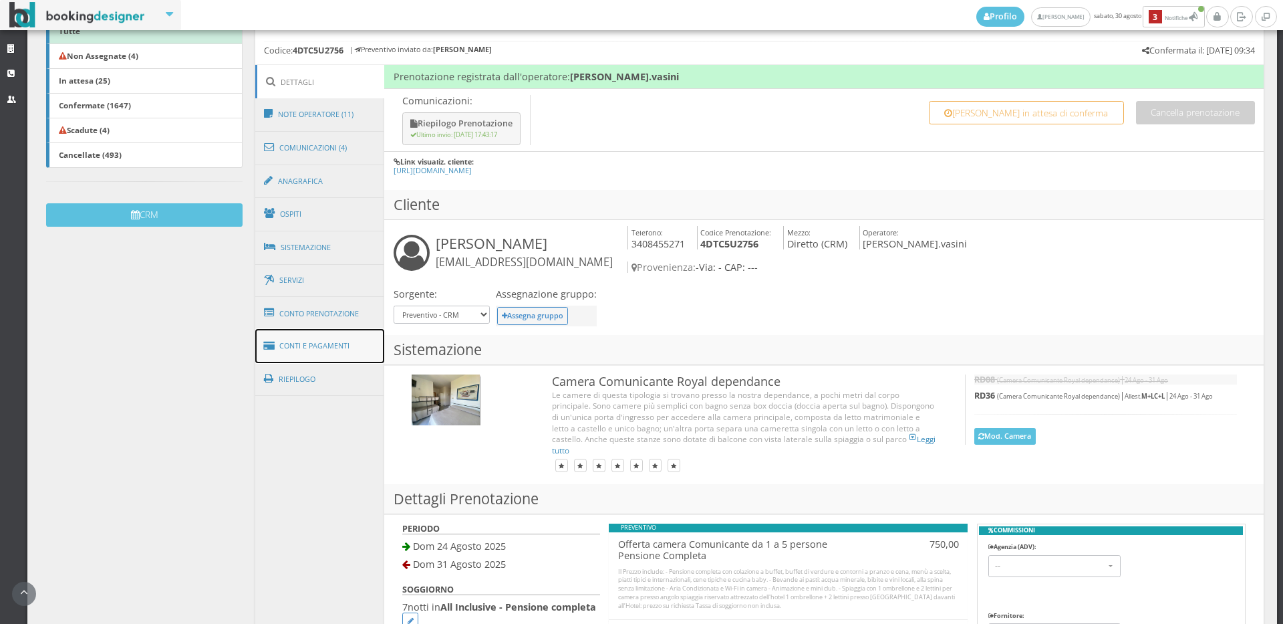
click at [301, 329] on link "Conti e Pagamenti" at bounding box center [320, 346] width 130 height 34
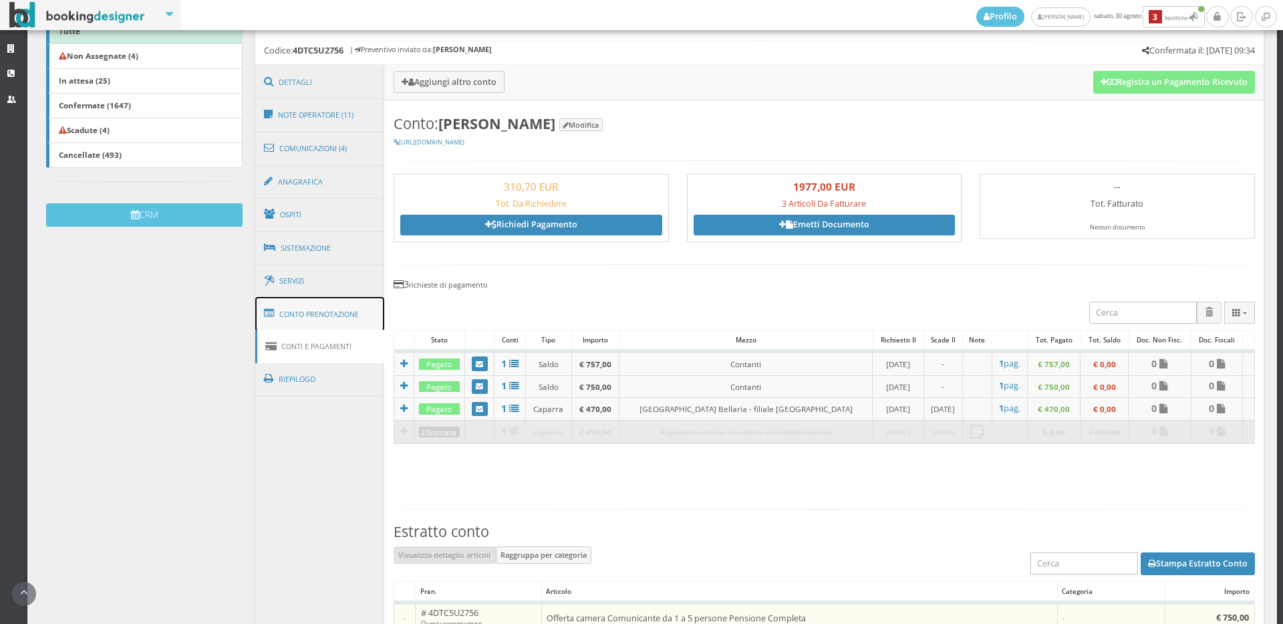
click at [305, 299] on link "Conto Prenotazione" at bounding box center [320, 314] width 130 height 35
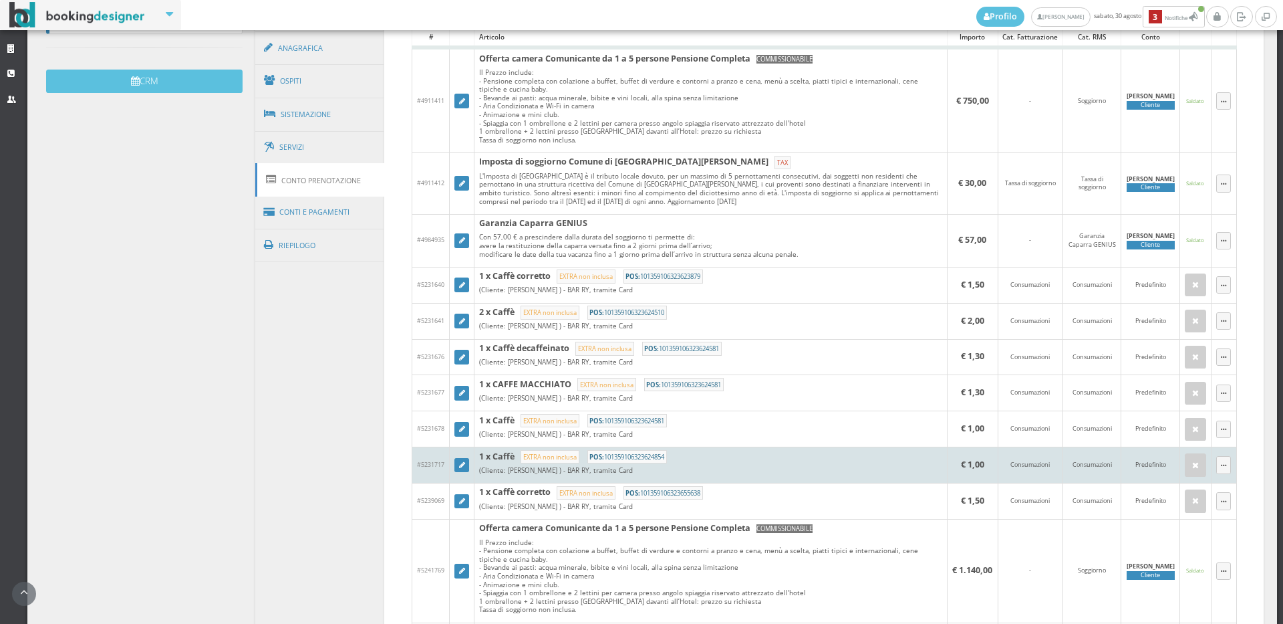
scroll to position [161, 0]
